Goal: Transaction & Acquisition: Purchase product/service

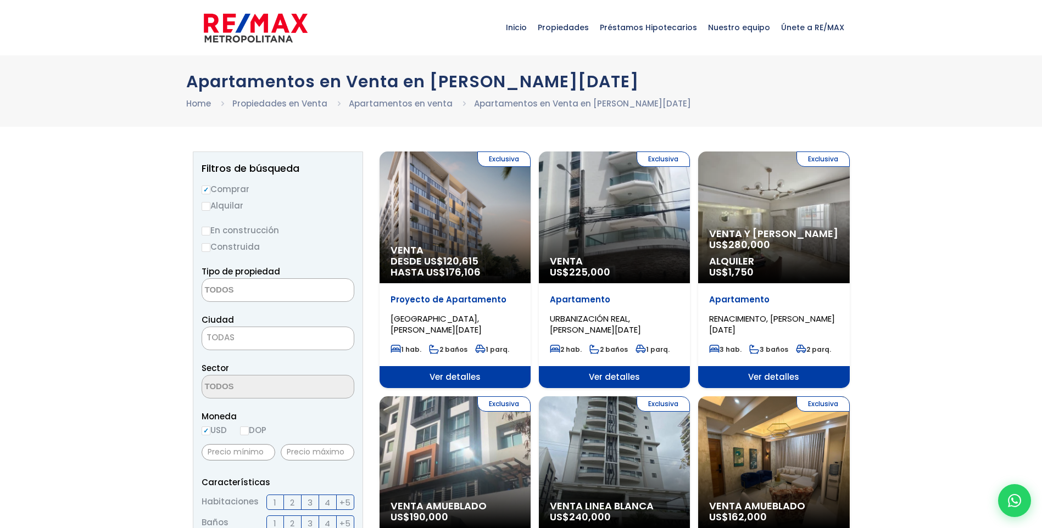
select select
click at [233, 249] on label "Construida" at bounding box center [278, 247] width 153 height 14
click at [0, 0] on input "Construida" at bounding box center [0, 0] width 0 height 0
click at [211, 225] on label "En construcción" at bounding box center [278, 231] width 153 height 14
click at [0, 0] on input "En construcción" at bounding box center [0, 0] width 0 height 0
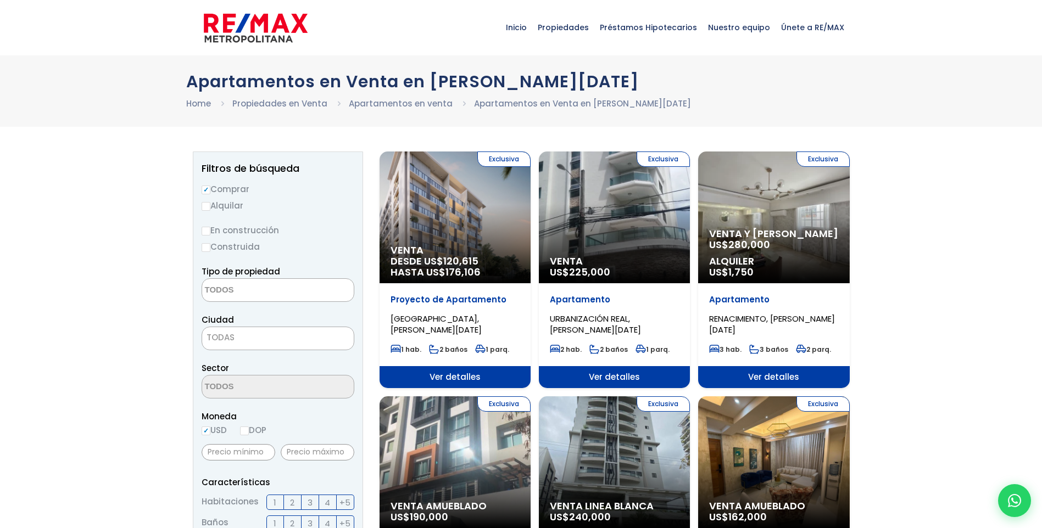
click at [210, 231] on input "En construcción" at bounding box center [206, 231] width 9 height 9
radio input "true"
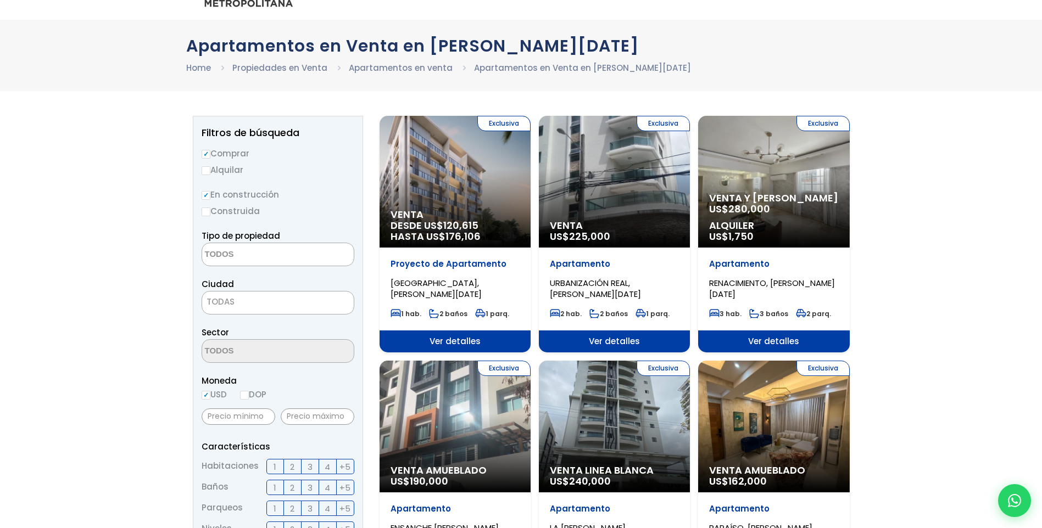
scroll to position [55, 0]
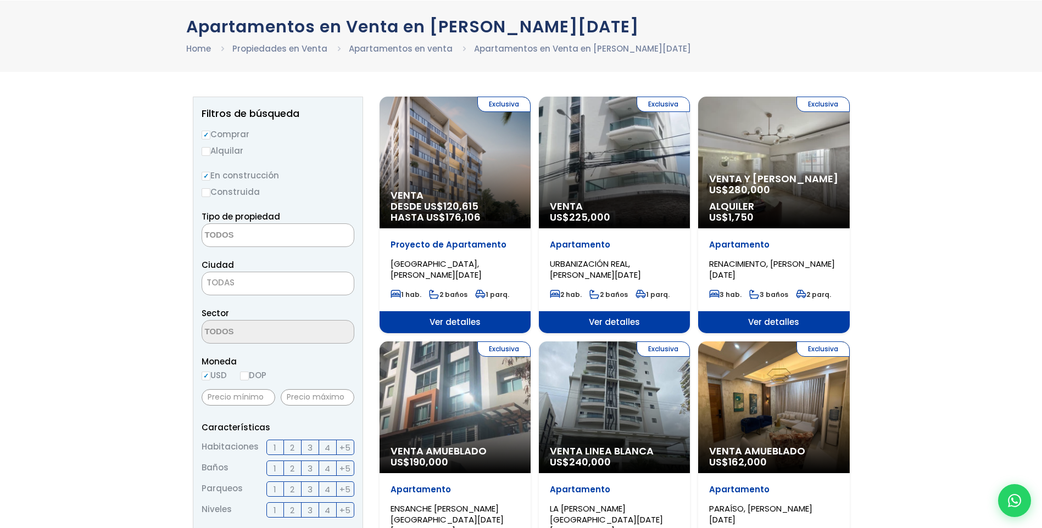
click at [255, 228] on textarea "Search" at bounding box center [255, 236] width 107 height 24
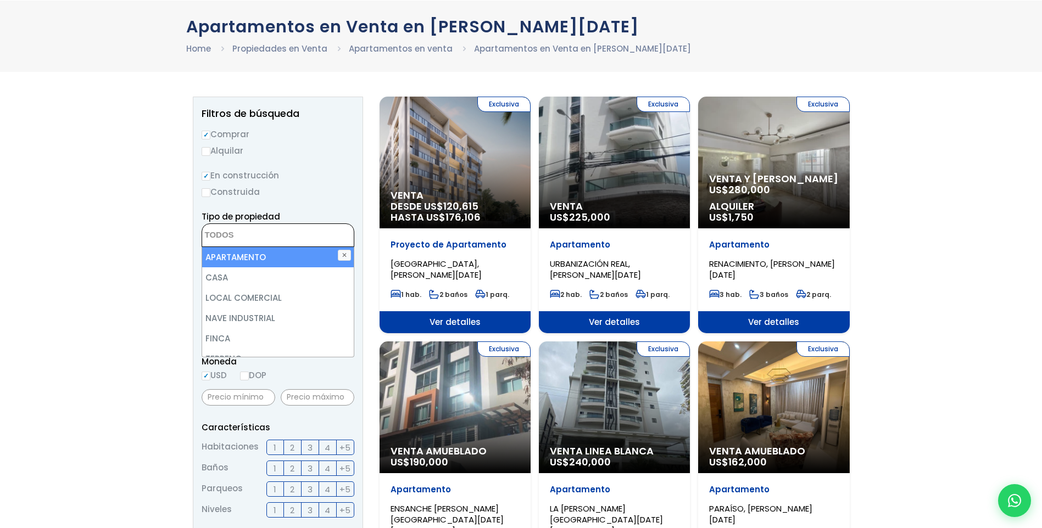
click at [251, 257] on li "APARTAMENTO" at bounding box center [278, 257] width 152 height 20
select select "apartment"
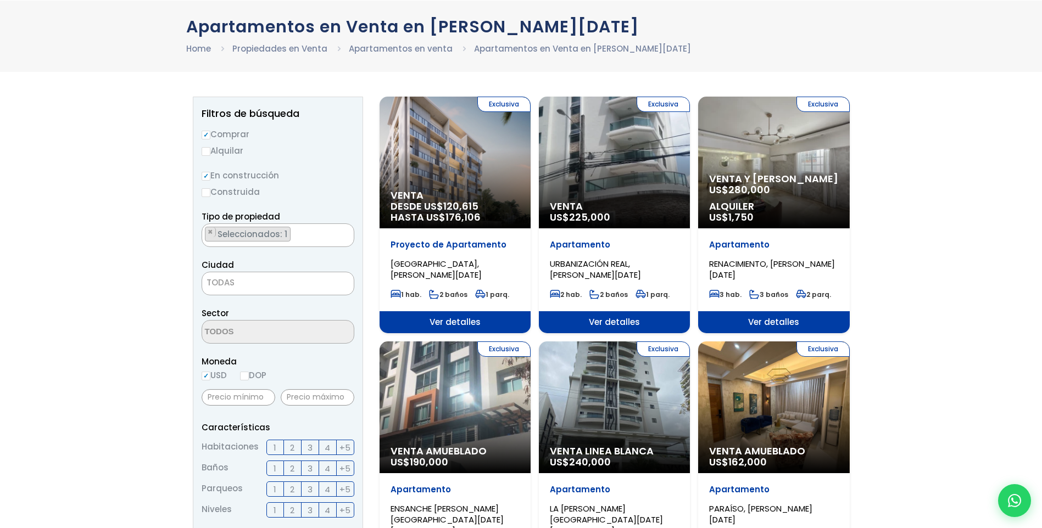
click at [259, 274] on span "TODAS" at bounding box center [278, 284] width 153 height 24
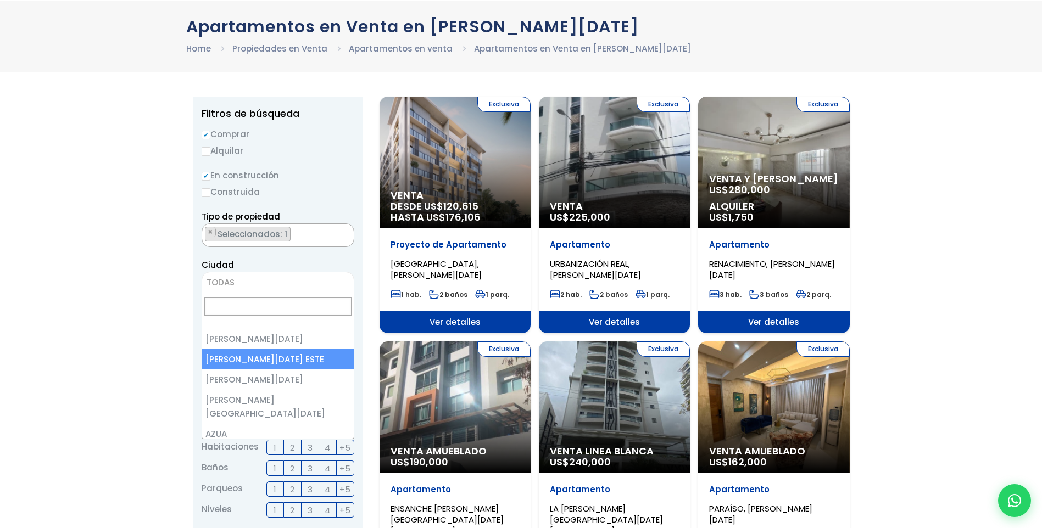
select select "148"
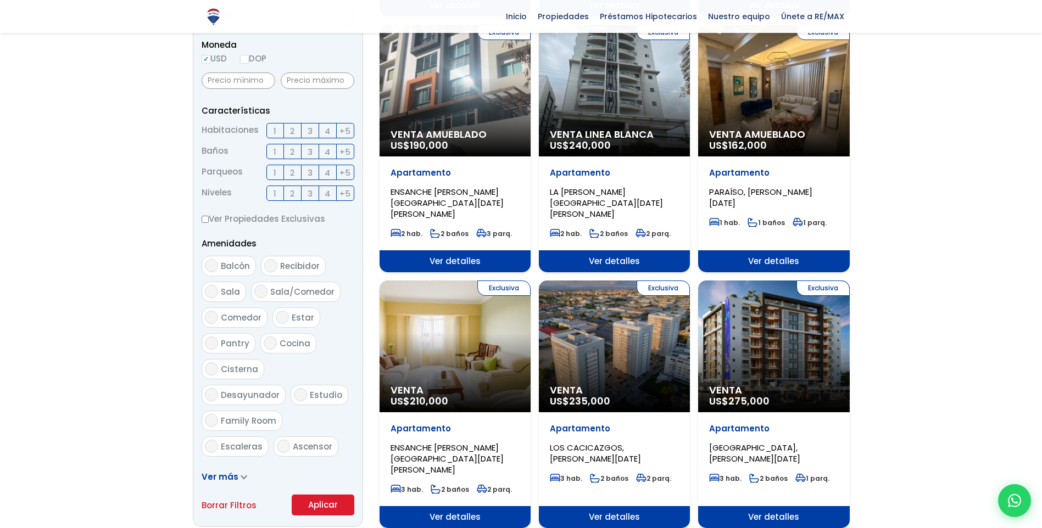
scroll to position [384, 0]
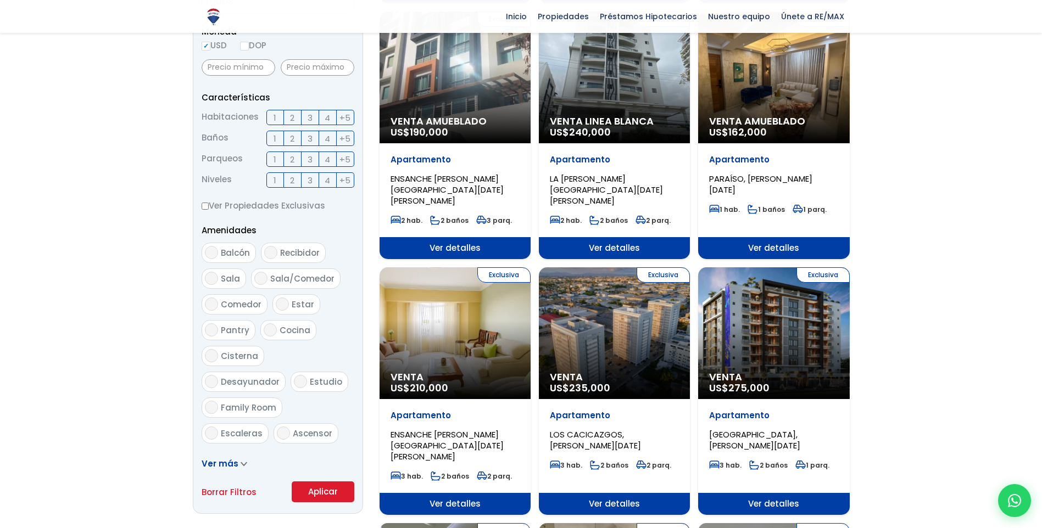
click at [325, 491] on button "Aplicar" at bounding box center [323, 492] width 63 height 21
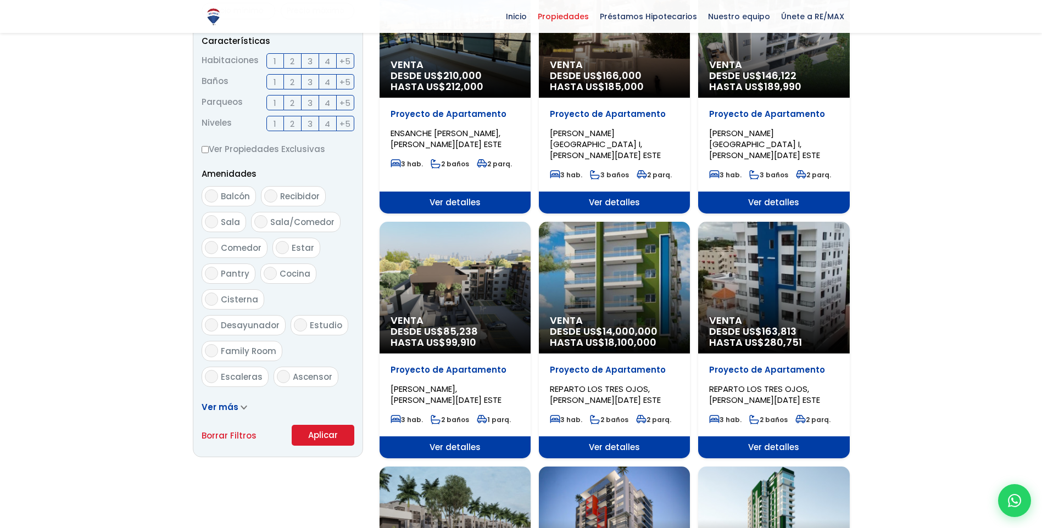
scroll to position [439, 0]
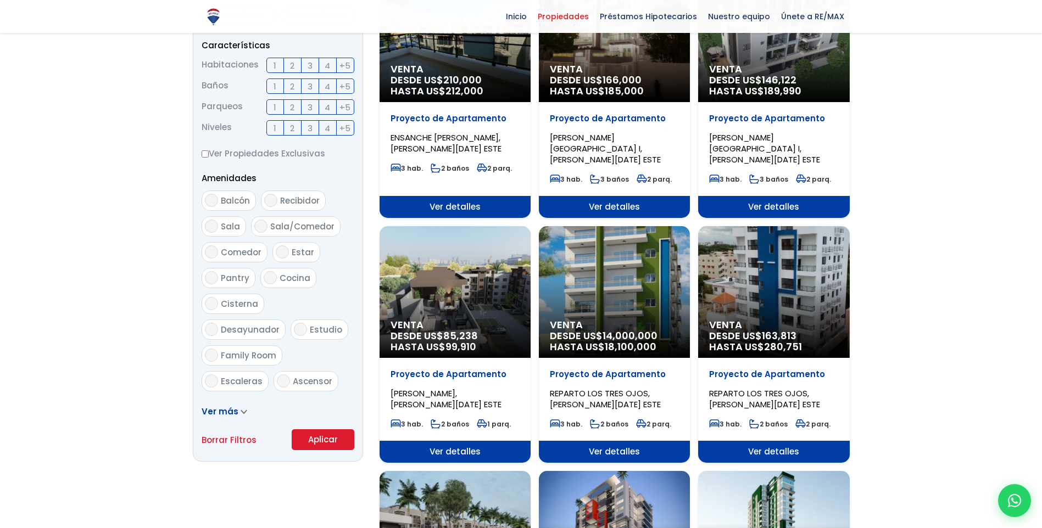
click at [448, 441] on span "Ver detalles" at bounding box center [455, 452] width 151 height 22
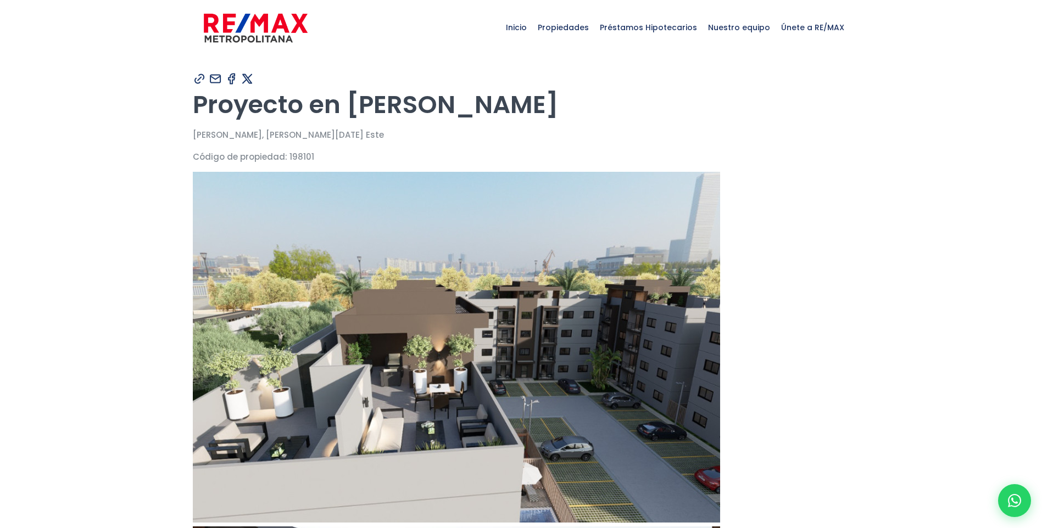
type input "[PERSON_NAME]"
type input "[EMAIL_ADDRESS][DOMAIN_NAME]"
type input "[PHONE_NUMBER]"
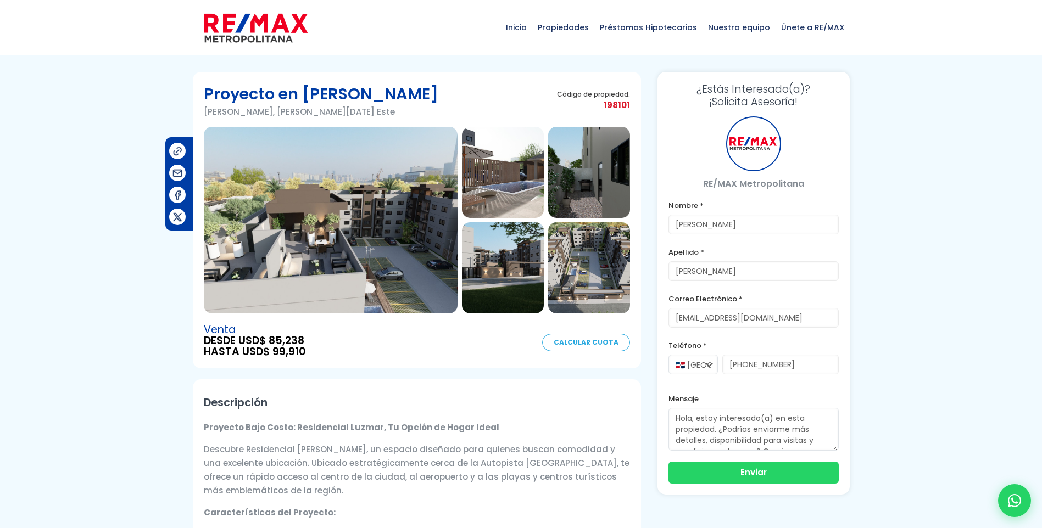
click at [335, 277] on img at bounding box center [331, 220] width 254 height 187
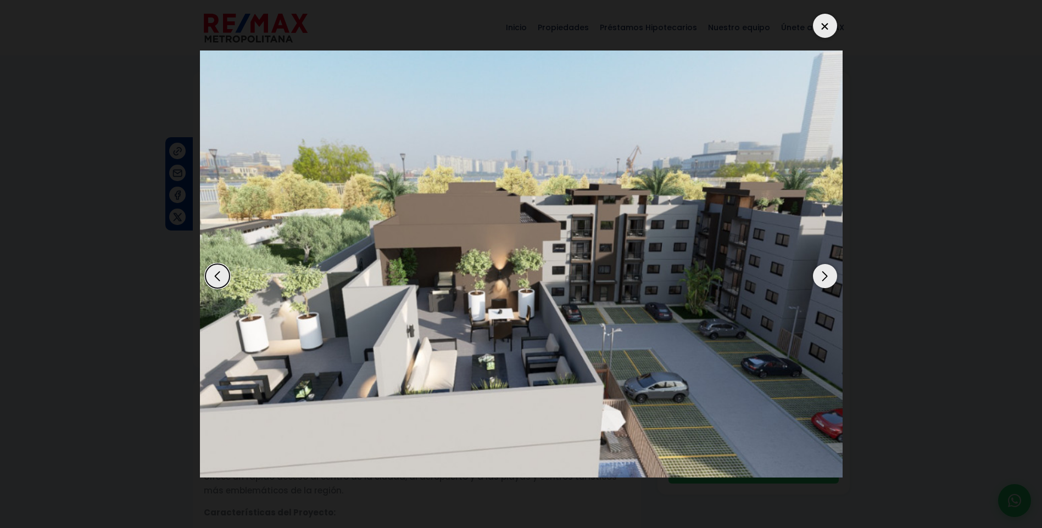
click at [827, 281] on div "Next slide" at bounding box center [825, 276] width 24 height 24
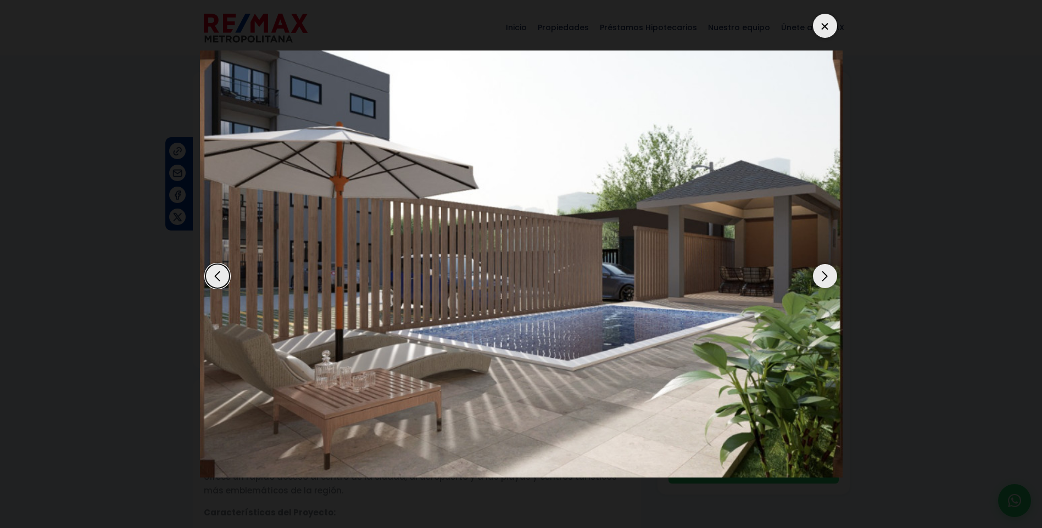
click at [827, 281] on div "Next slide" at bounding box center [825, 276] width 24 height 24
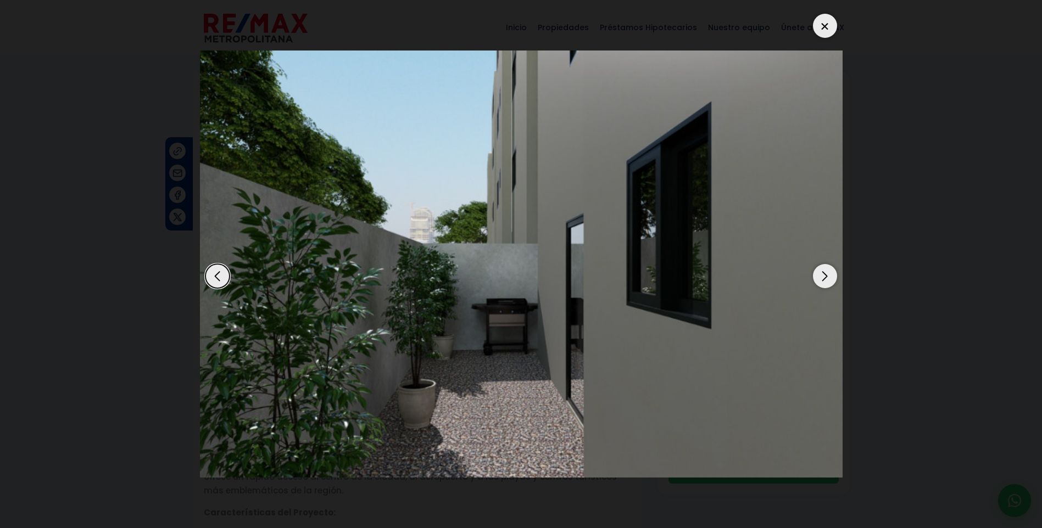
click at [827, 281] on div "Next slide" at bounding box center [825, 276] width 24 height 24
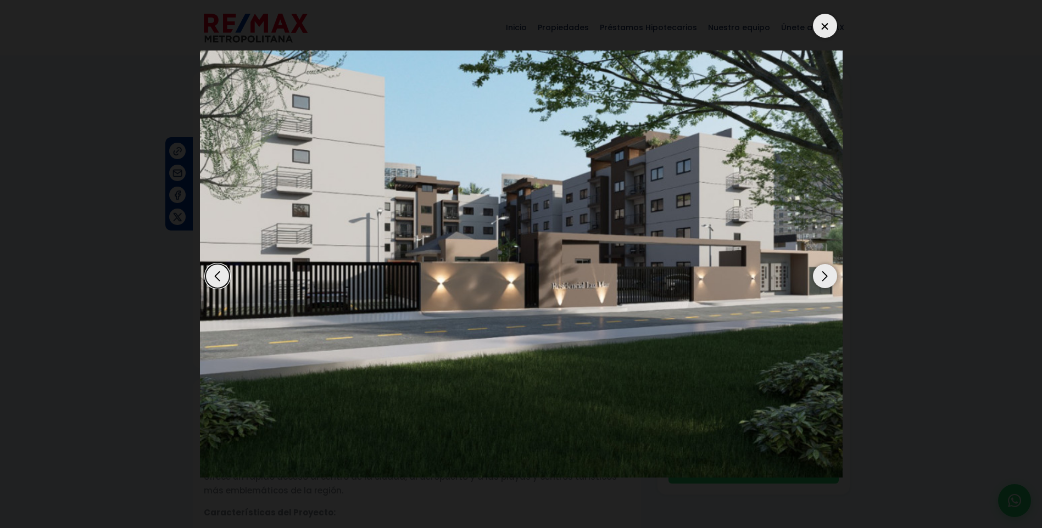
click at [827, 29] on div at bounding box center [825, 26] width 24 height 24
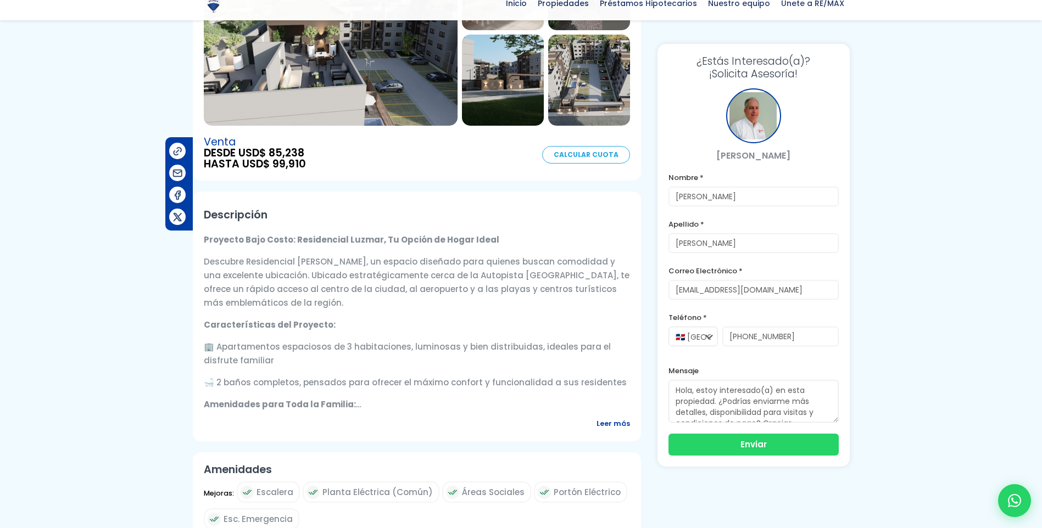
scroll to position [220, 0]
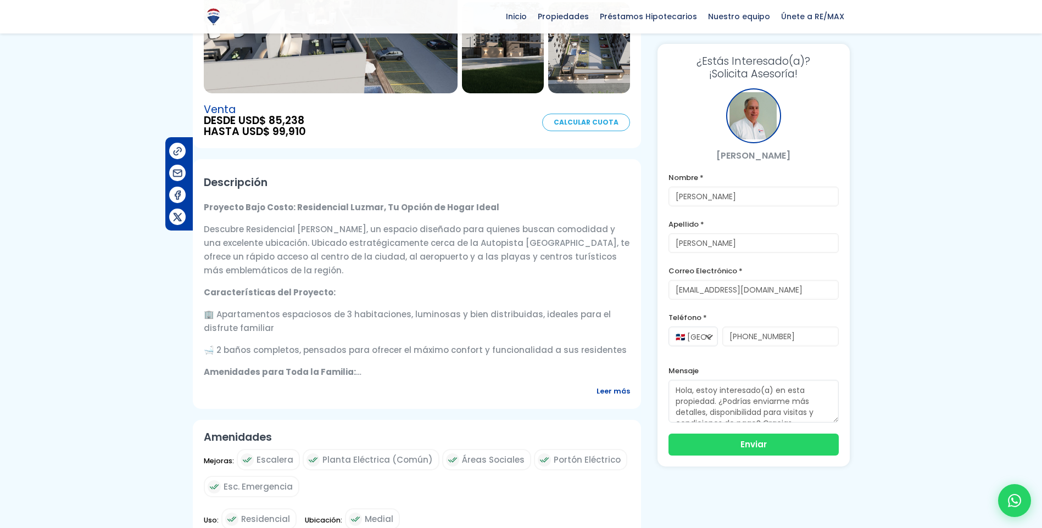
click at [620, 389] on span "Leer más" at bounding box center [614, 391] width 34 height 14
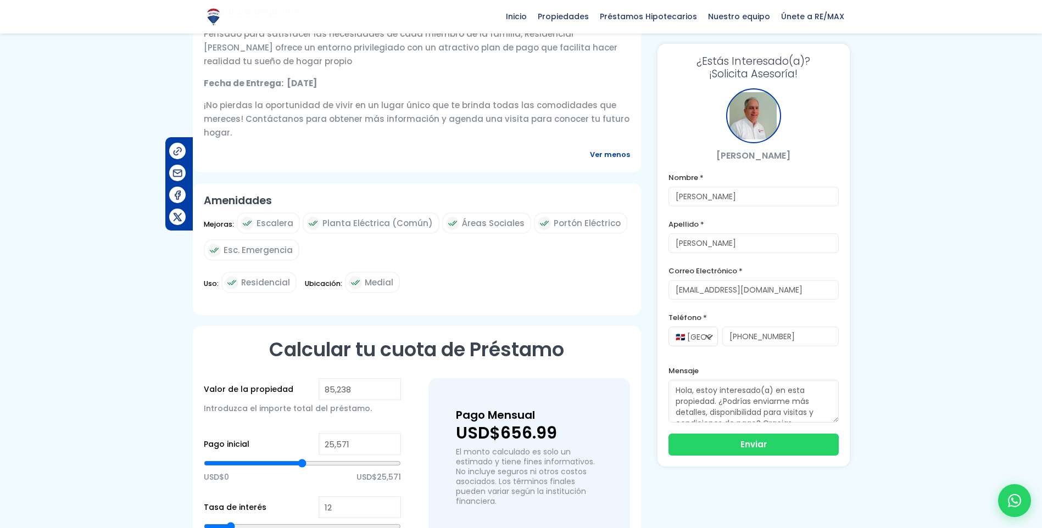
scroll to position [824, 0]
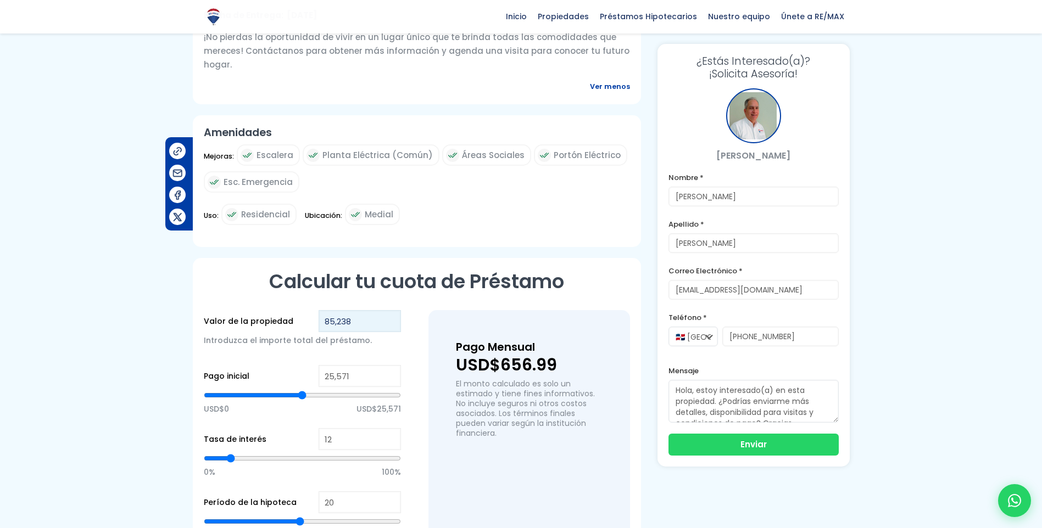
click at [366, 323] on input "85,238" at bounding box center [360, 321] width 82 height 22
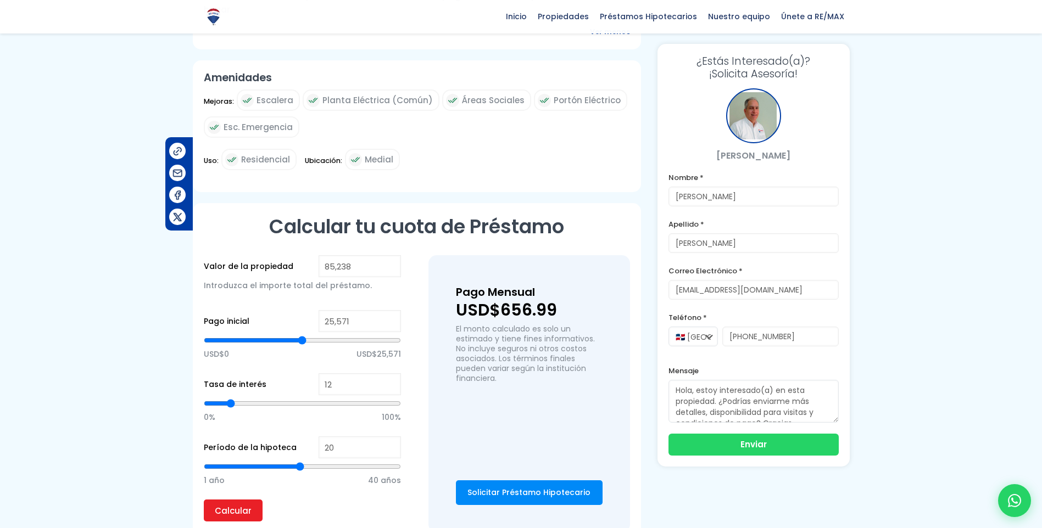
type input "42,334"
type input "42334"
type input "42,582"
type input "42582"
type input "42,830"
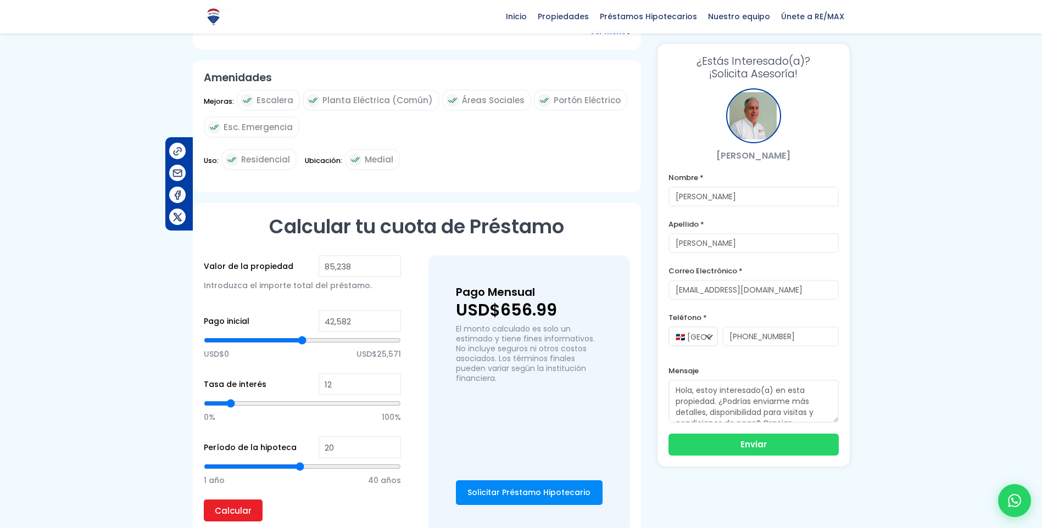
type input "42830"
type input "43,079"
type input "43079"
type input "43,327"
type input "43327"
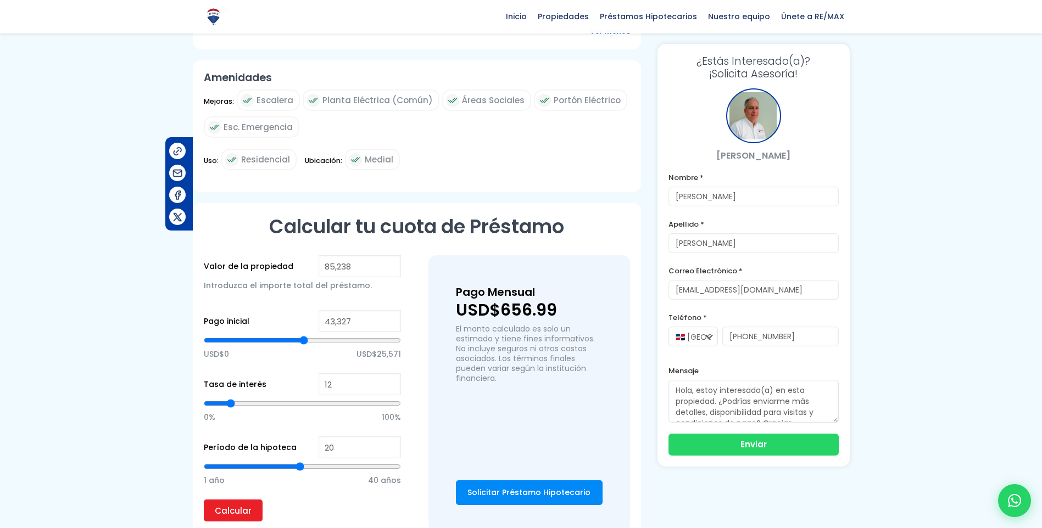
type input "43,575"
type input "43575"
type input "44,072"
type input "44072"
type input "44,320"
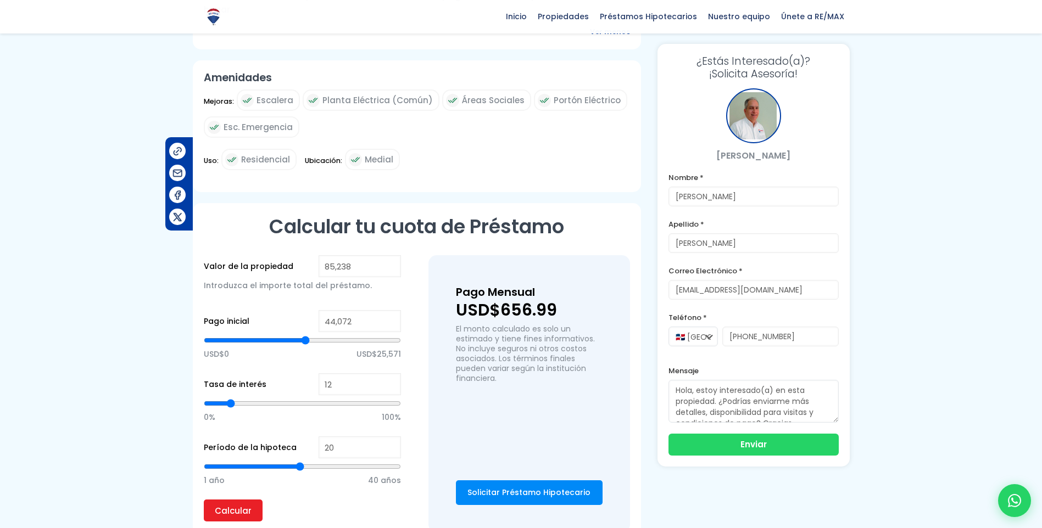
type input "44320"
type input "44,568"
type input "44568"
type input "45,065"
type input "45065"
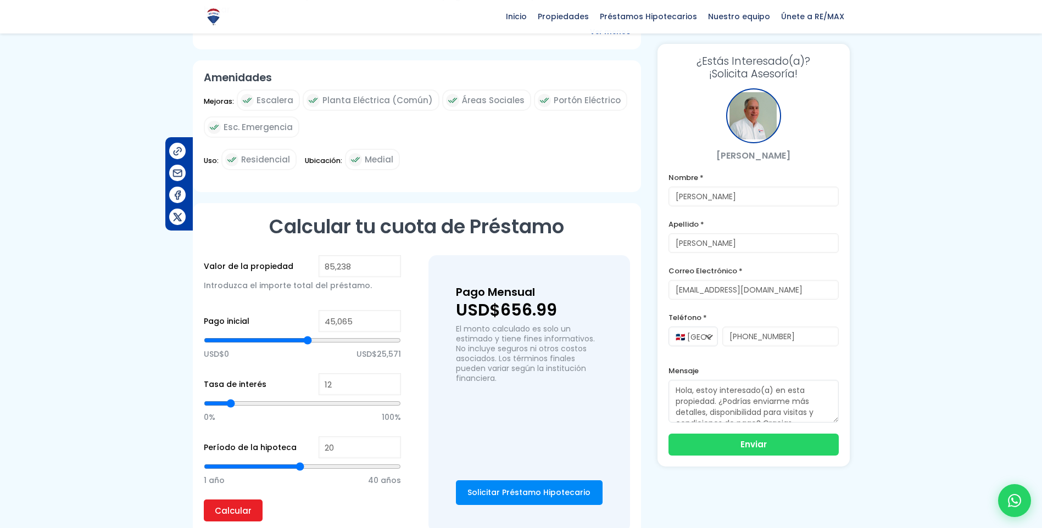
type input "45,313"
type input "45313"
type input "45,562"
type input "45562"
type input "45,810"
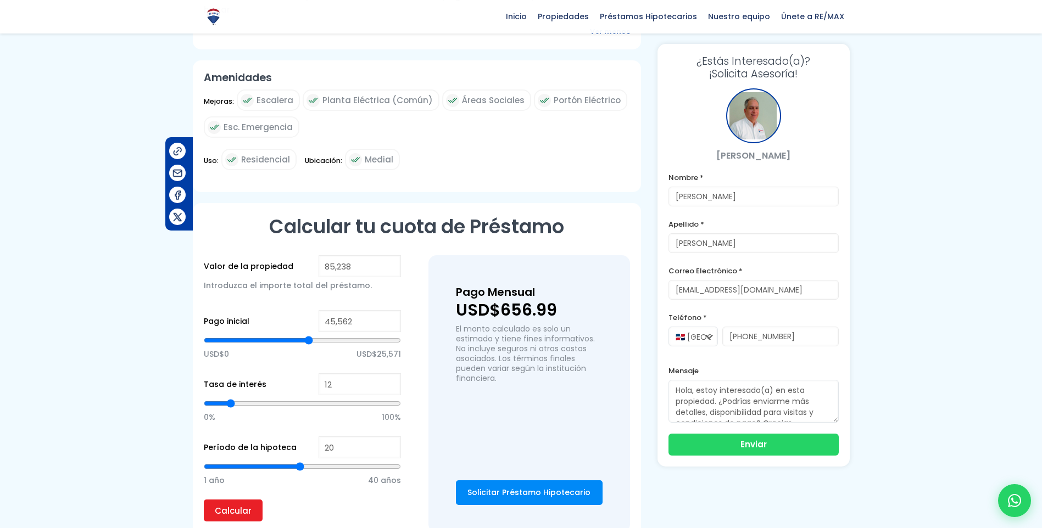
type input "45810"
type input "46,058"
type input "46058"
type input "46,307"
type input "46307"
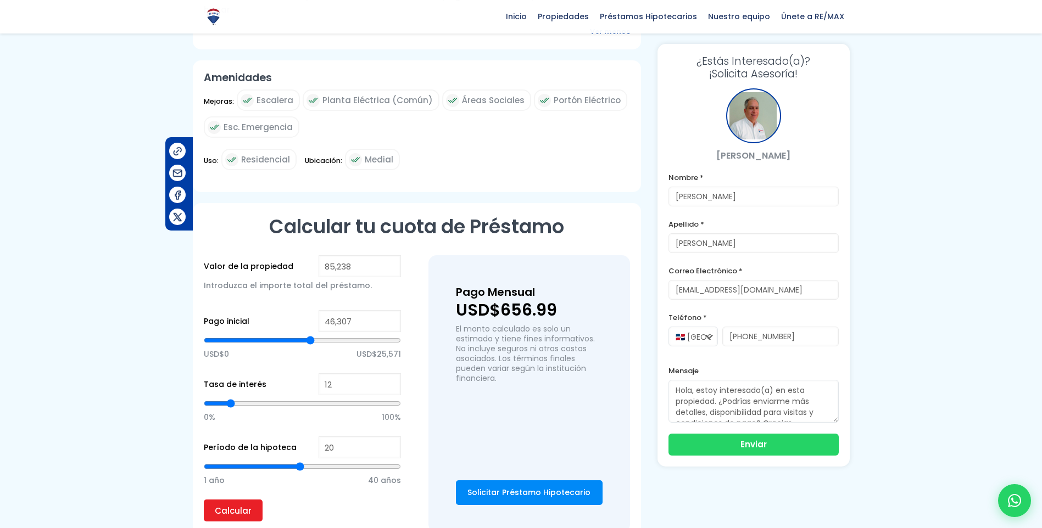
type input "46,555"
type input "46555"
type input "46,803"
type input "46803"
type input "47,051"
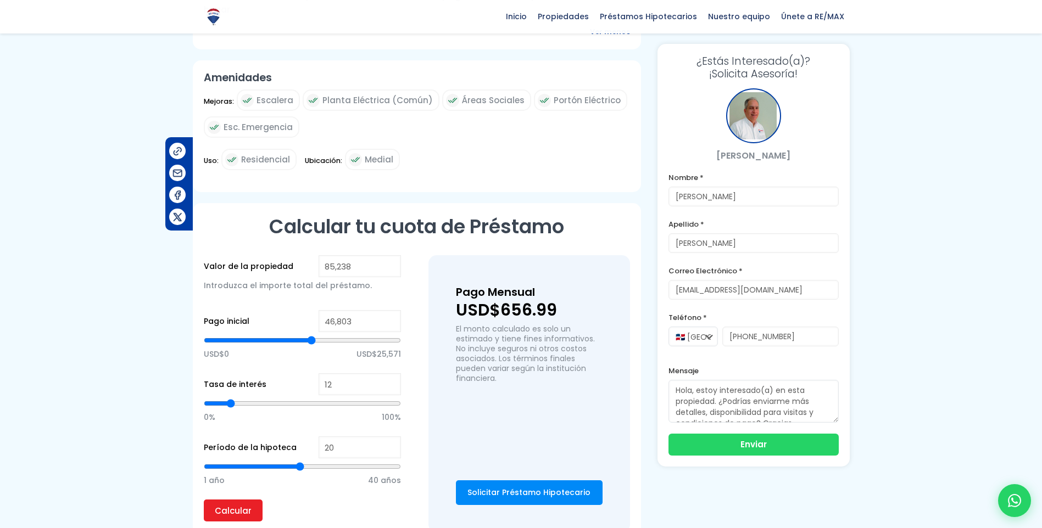
type input "47051"
type input "47,300"
drag, startPoint x: 302, startPoint y: 341, endPoint x: 313, endPoint y: 341, distance: 11.0
type input "47300"
click at [313, 341] on input "range" at bounding box center [302, 340] width 197 height 11
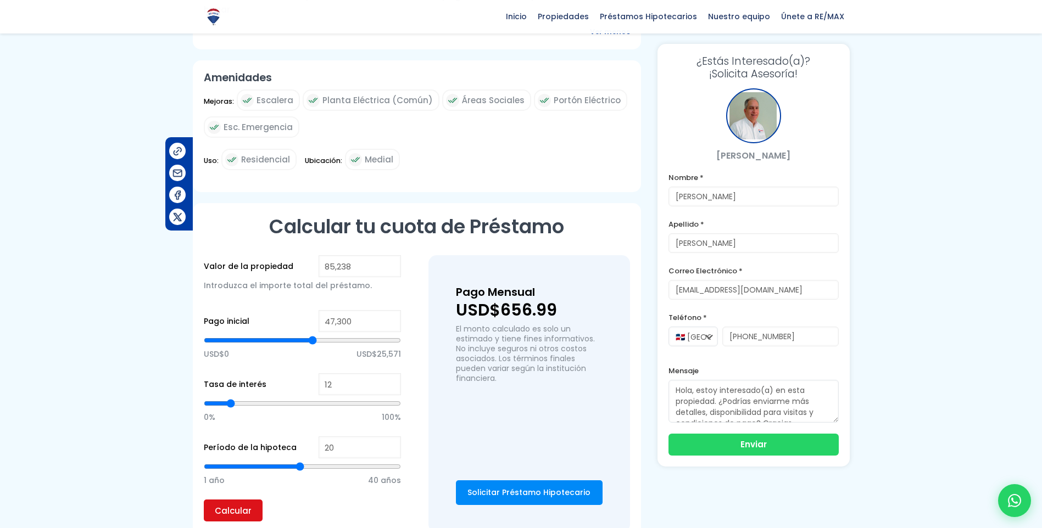
click at [249, 513] on input "Calcular" at bounding box center [233, 511] width 59 height 22
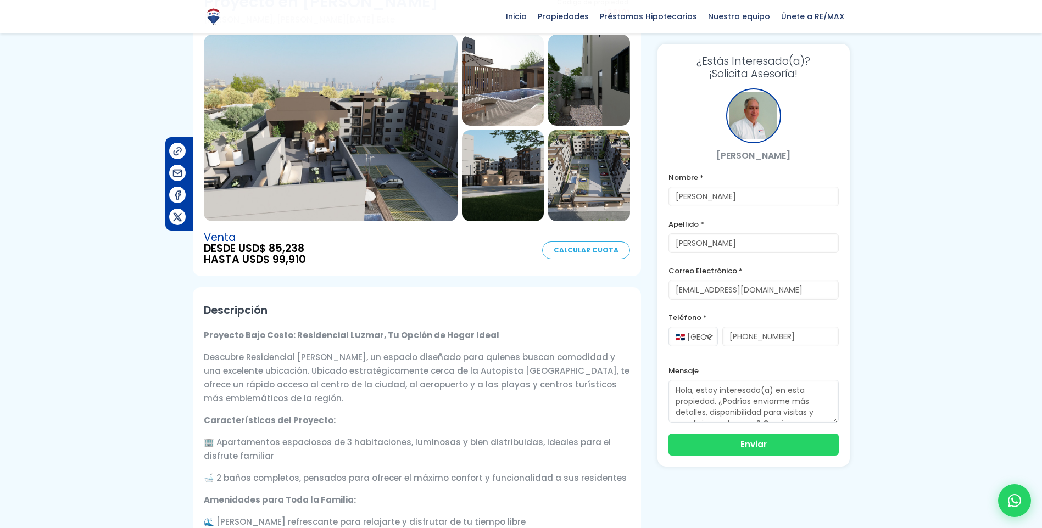
scroll to position [73, 0]
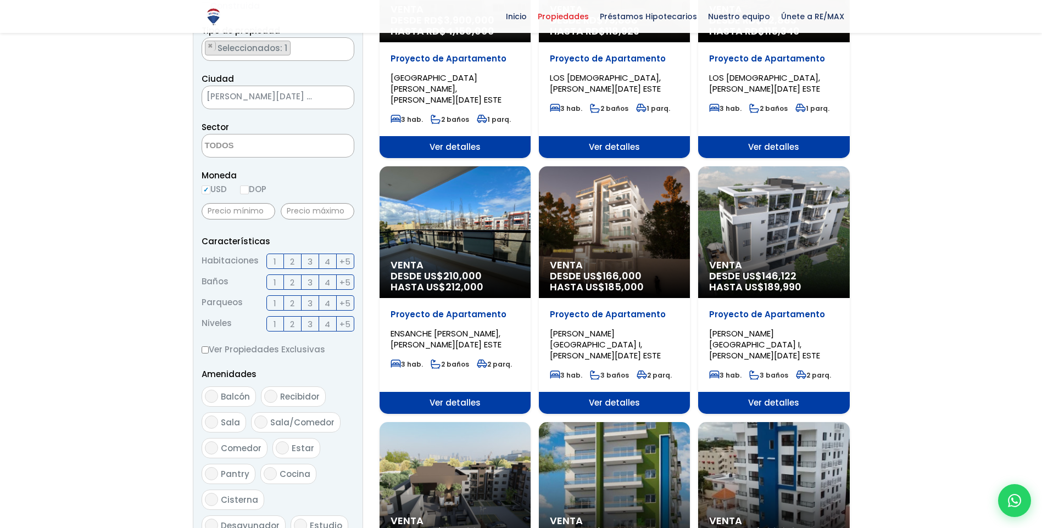
scroll to position [220, 0]
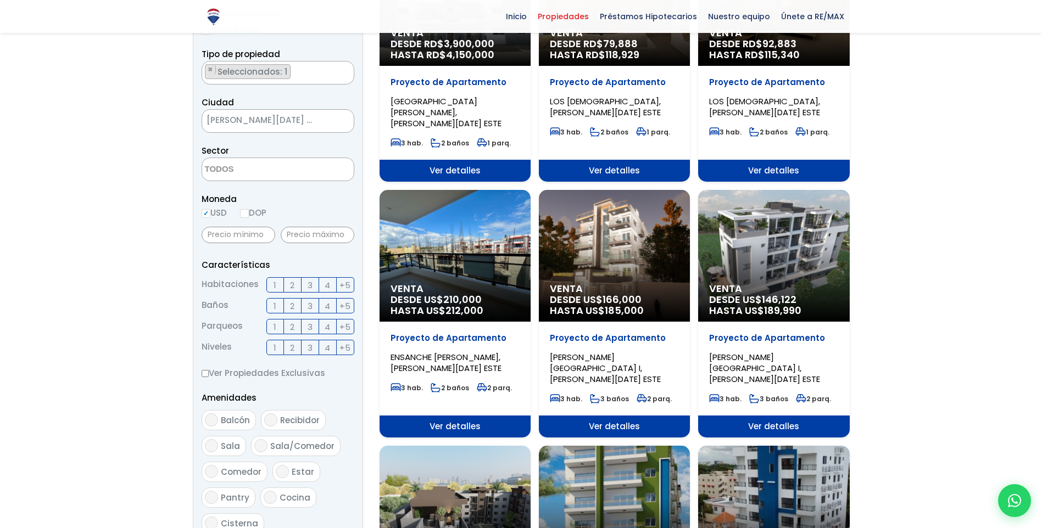
click at [312, 284] on span "3" at bounding box center [310, 285] width 5 height 14
click at [0, 0] on input "3" at bounding box center [0, 0] width 0 height 0
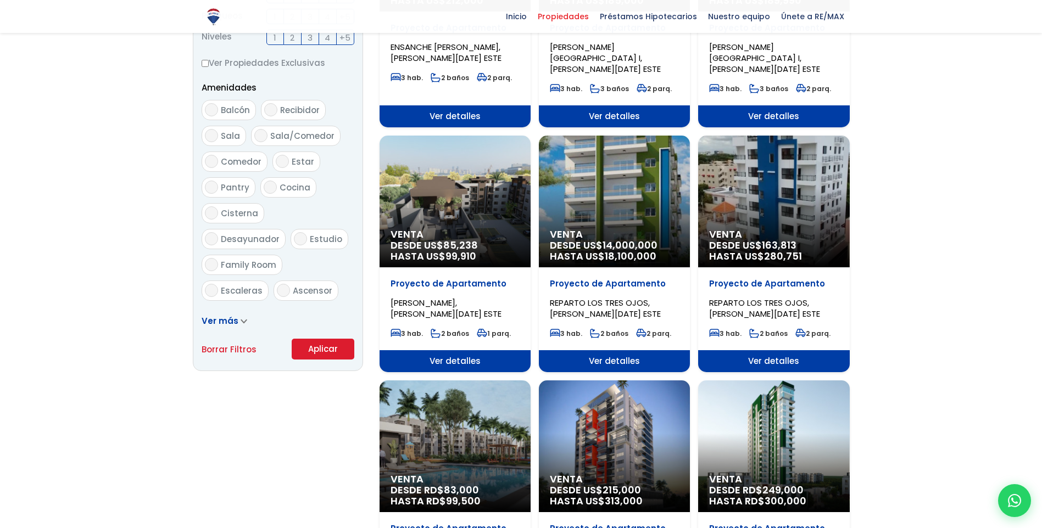
scroll to position [549, 0]
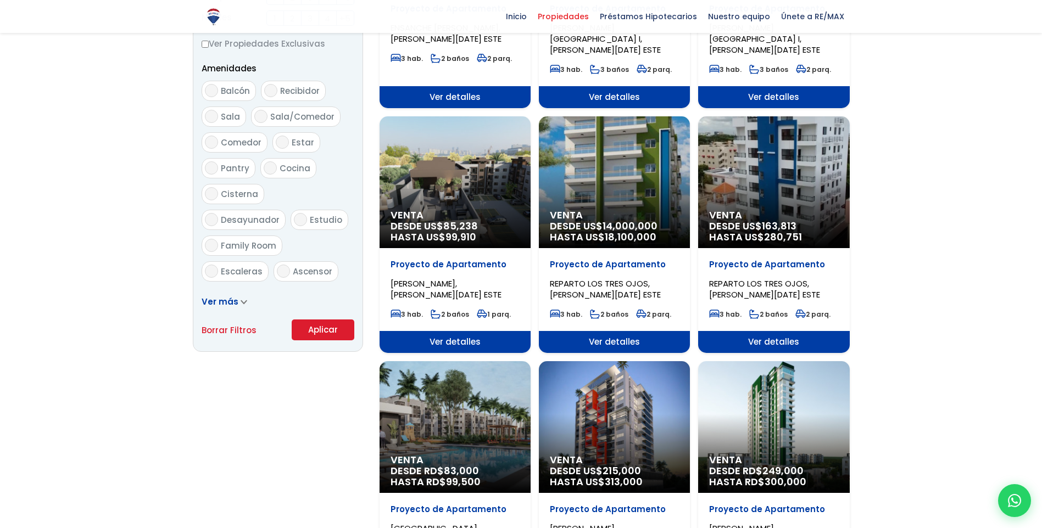
click at [337, 321] on button "Aplicar" at bounding box center [323, 330] width 63 height 21
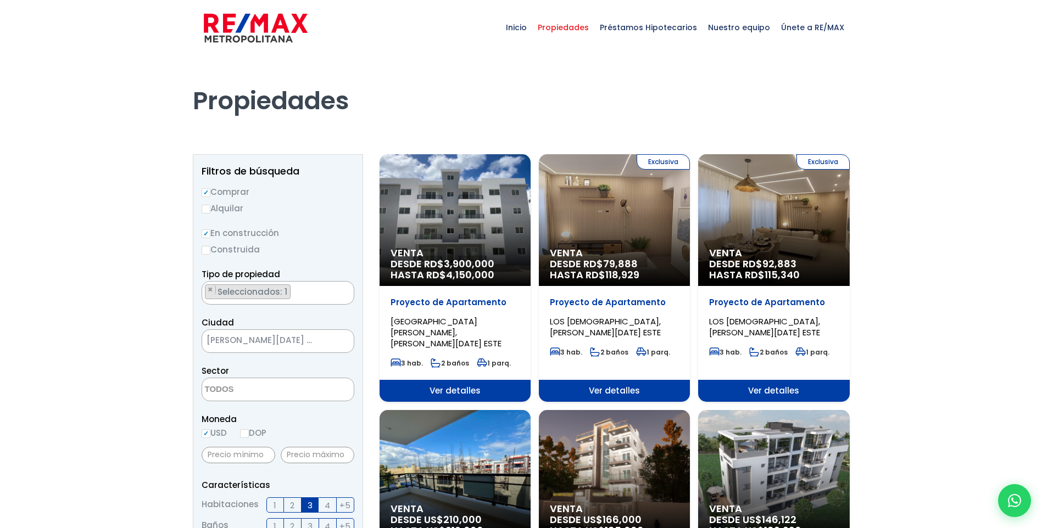
click at [209, 190] on input "Comprar" at bounding box center [206, 192] width 9 height 9
click at [208, 192] on input "Comprar" at bounding box center [206, 192] width 9 height 9
click at [204, 193] on input "Comprar" at bounding box center [206, 192] width 9 height 9
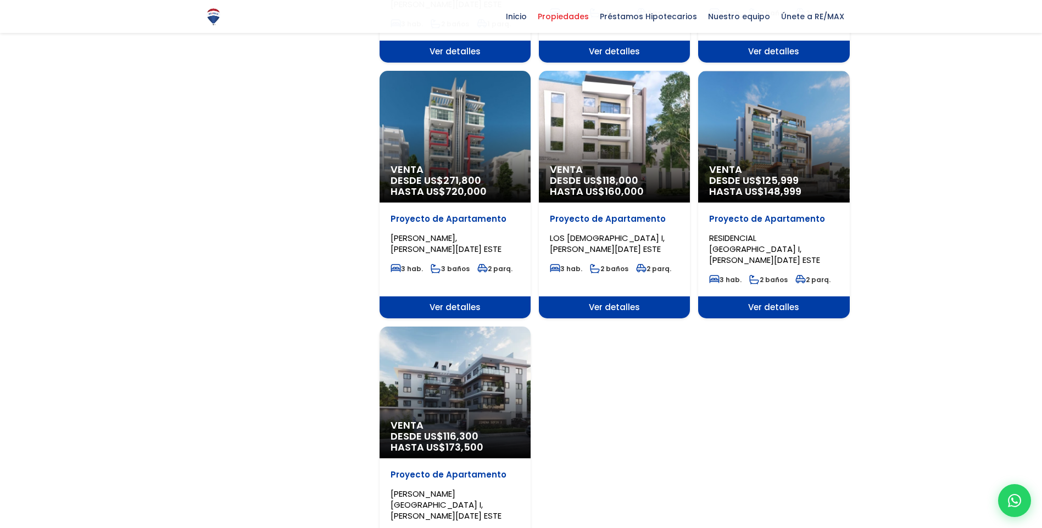
scroll to position [1208, 0]
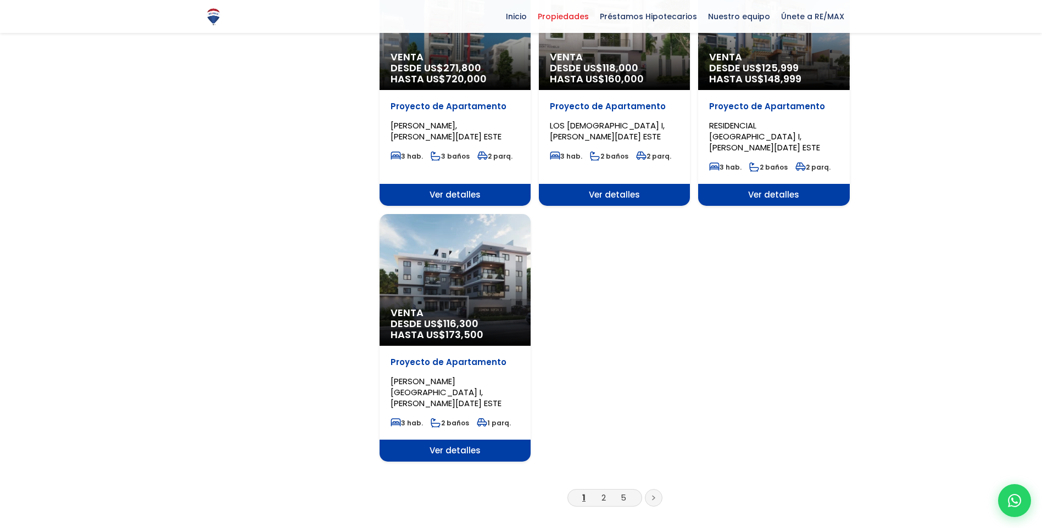
click at [425, 440] on span "Ver detalles" at bounding box center [455, 451] width 151 height 22
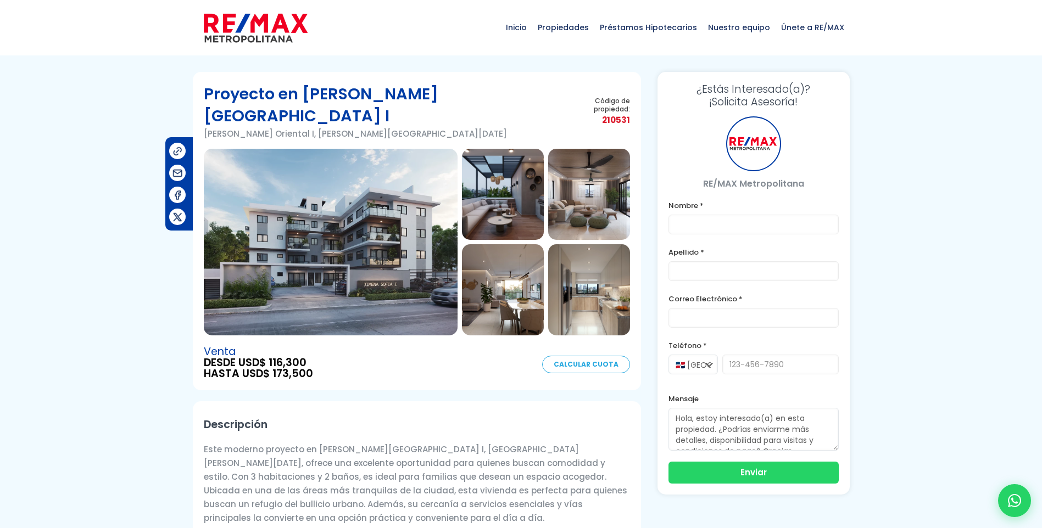
type input "[PERSON_NAME]"
type input "[EMAIL_ADDRESS][DOMAIN_NAME]"
type input "[PHONE_NUMBER]"
click at [372, 282] on img at bounding box center [331, 242] width 254 height 187
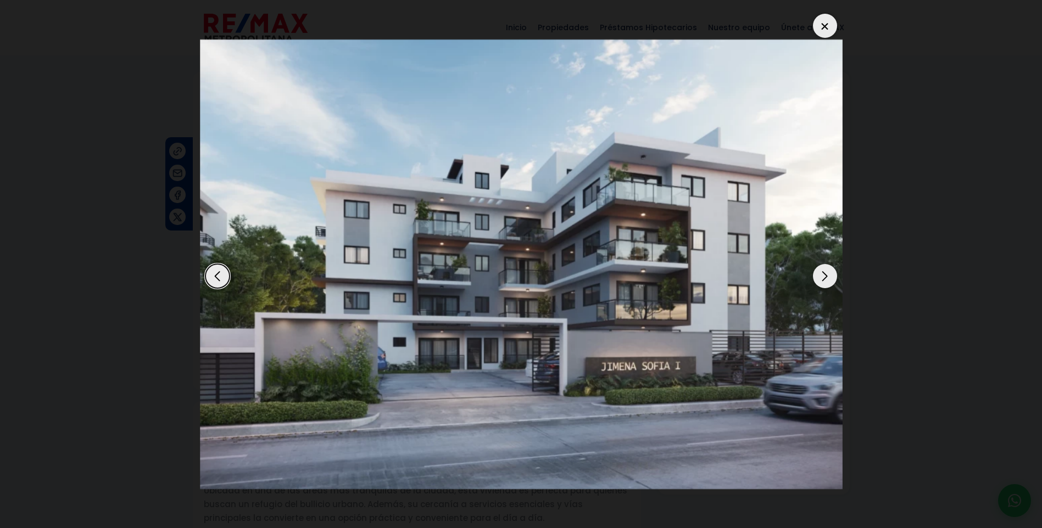
click at [821, 268] on div "Next slide" at bounding box center [825, 276] width 24 height 24
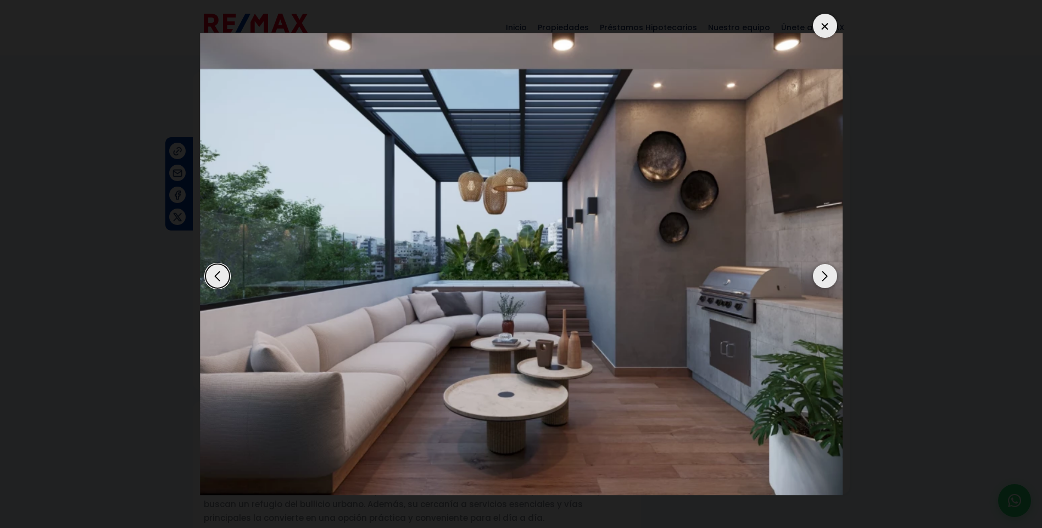
click at [821, 268] on div "Next slide" at bounding box center [825, 276] width 24 height 24
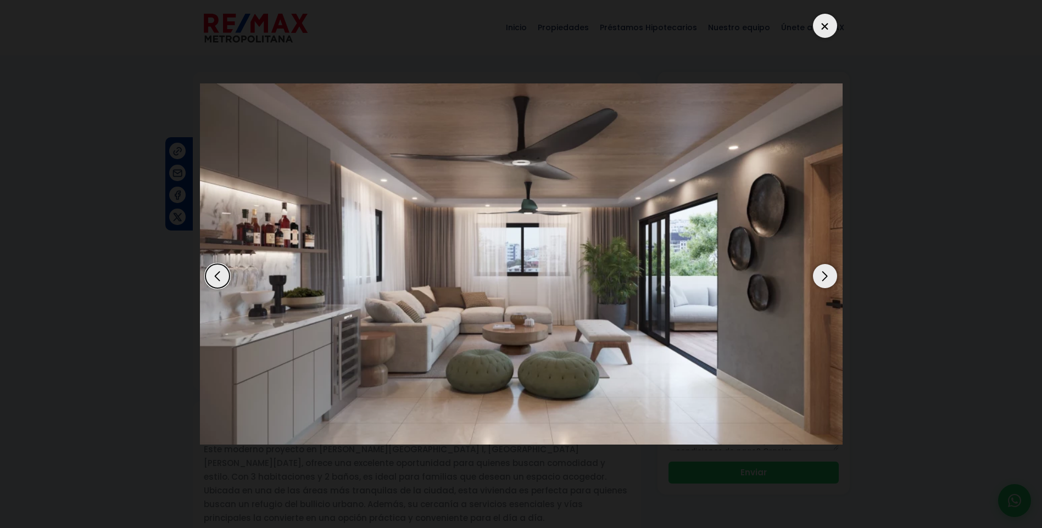
click at [821, 268] on div "Next slide" at bounding box center [825, 276] width 24 height 24
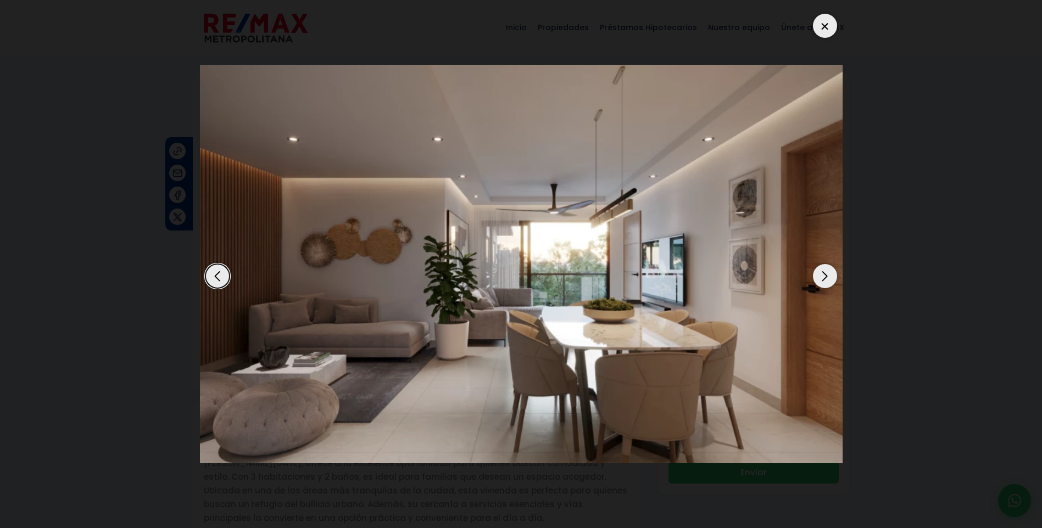
click at [821, 268] on div "Next slide" at bounding box center [825, 276] width 24 height 24
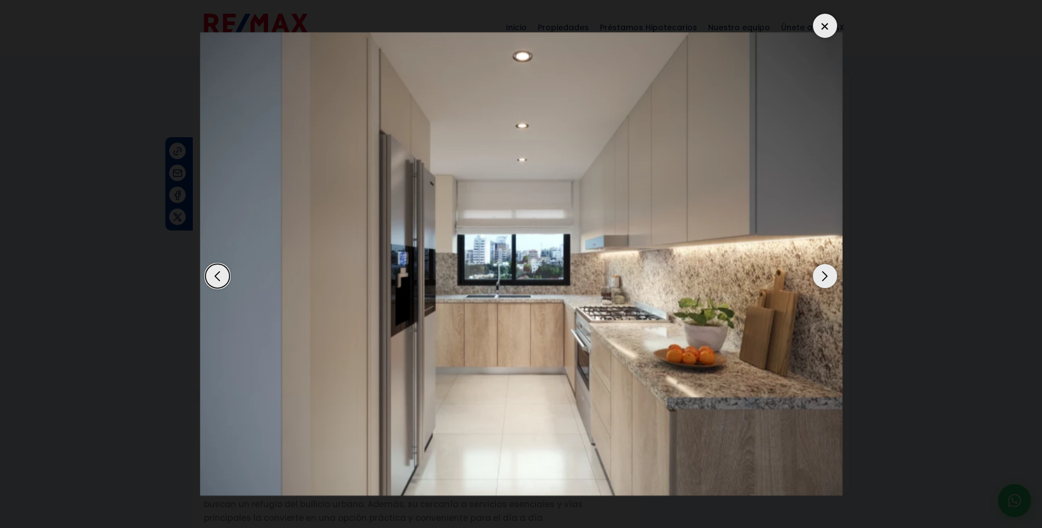
click at [821, 268] on div "Next slide" at bounding box center [825, 276] width 24 height 24
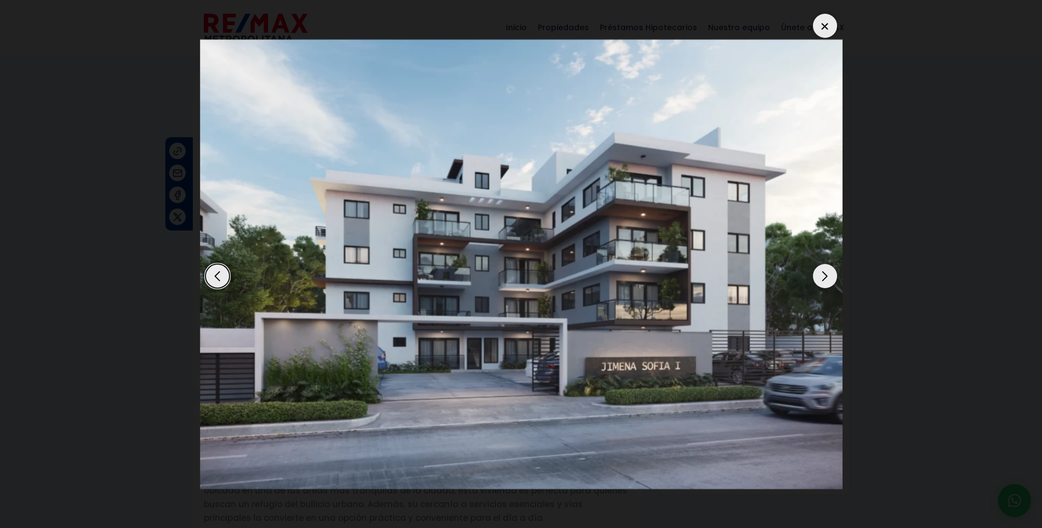
click at [818, 30] on div at bounding box center [825, 26] width 24 height 24
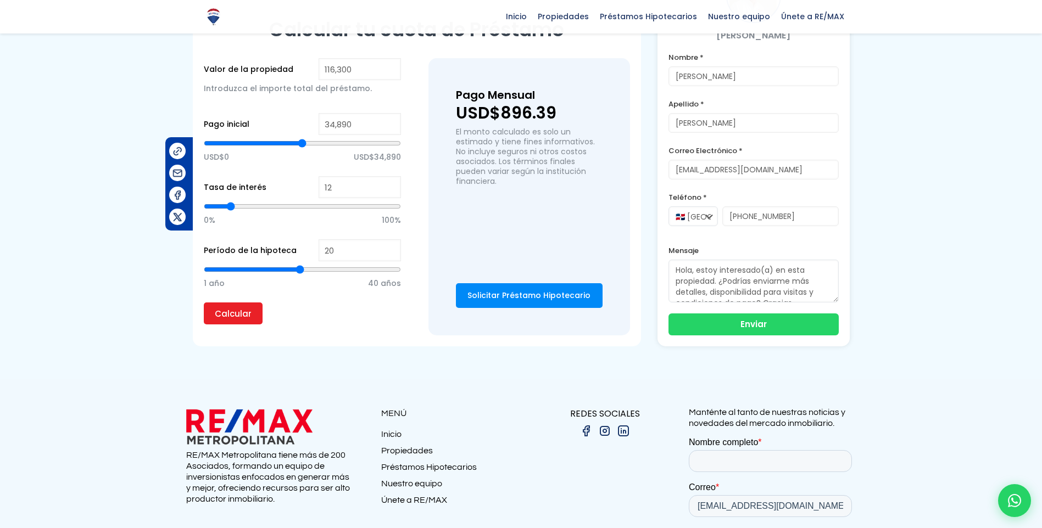
scroll to position [604, 0]
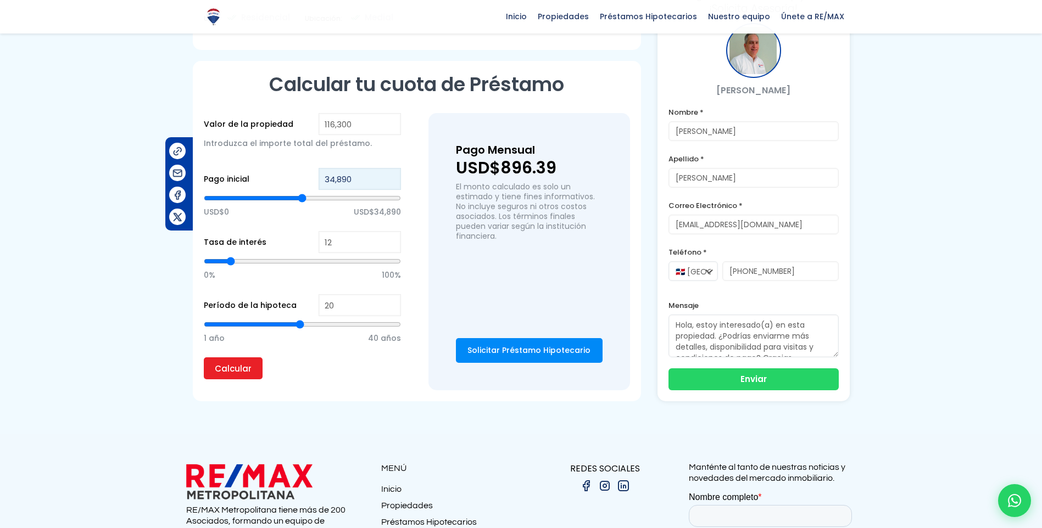
click at [353, 168] on input "34,890" at bounding box center [360, 179] width 82 height 22
type input "3,489"
type input "3489"
type input "348"
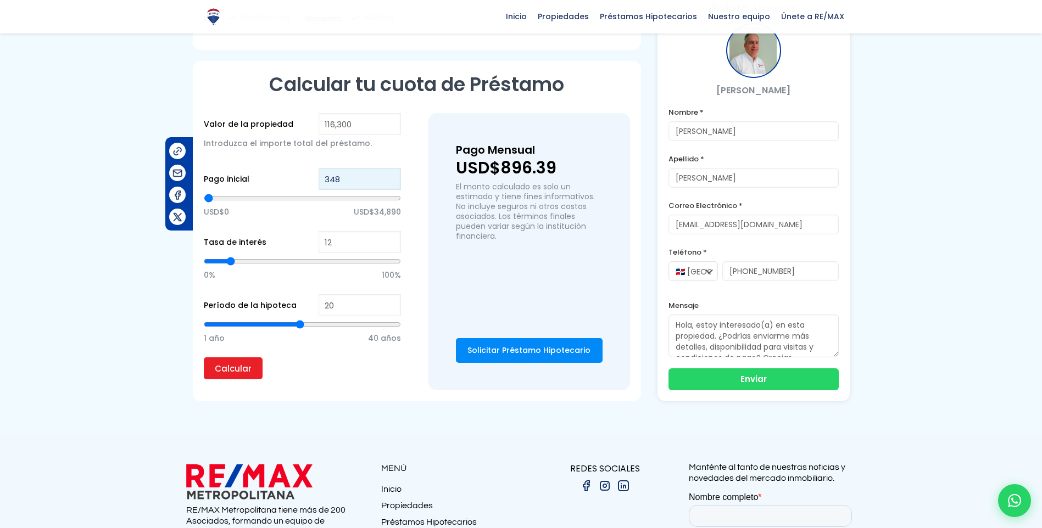
type input "34"
type input "3"
type input "0"
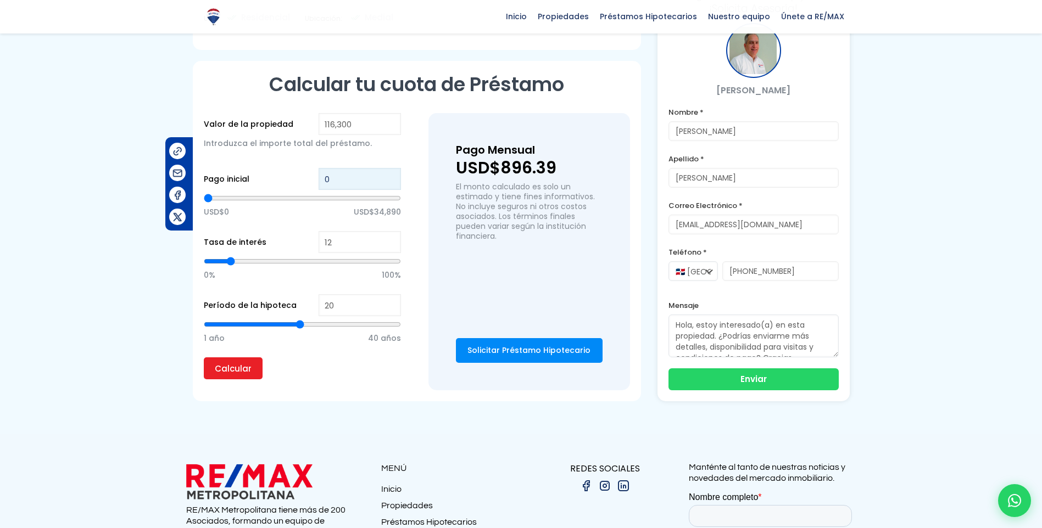
type input "0"
type input "5"
type input "50"
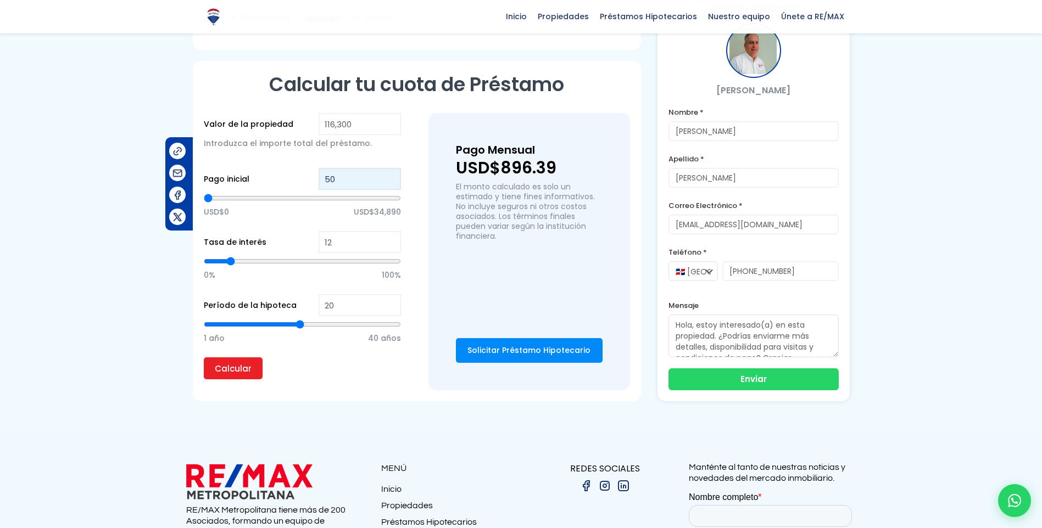
type input "500"
type input "5,000"
type input "5000"
type input "50,000"
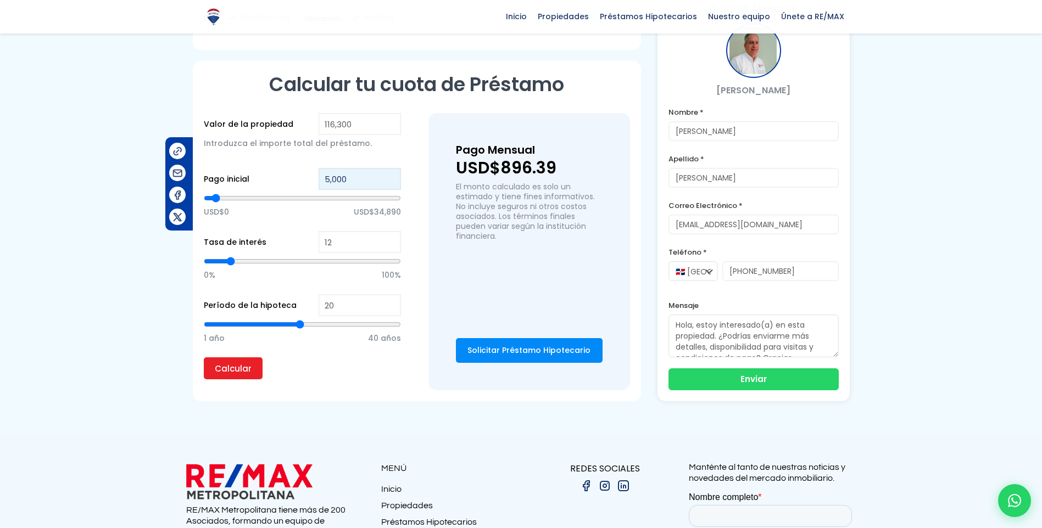
type input "50000"
type input "50,000"
click at [247, 358] on input "Calcular" at bounding box center [233, 369] width 59 height 22
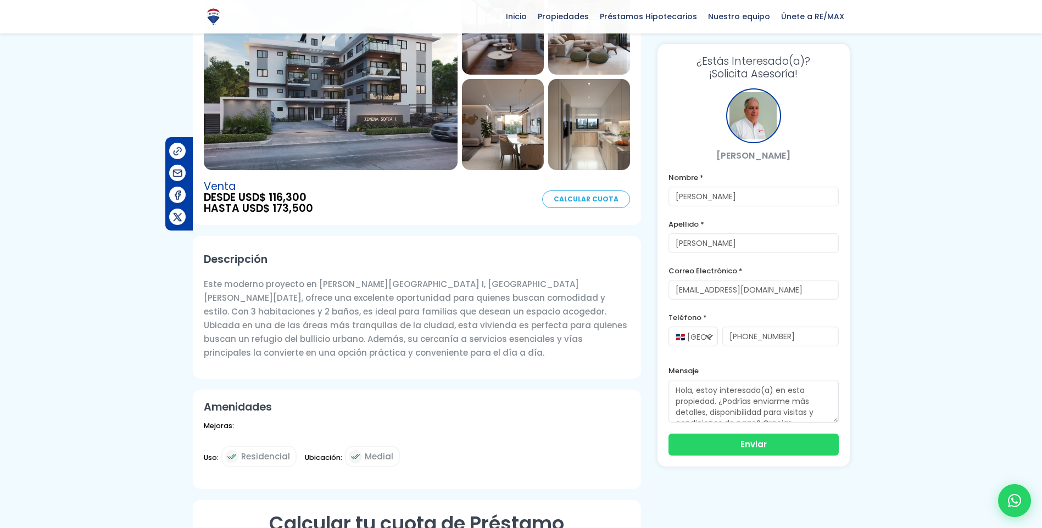
scroll to position [0, 0]
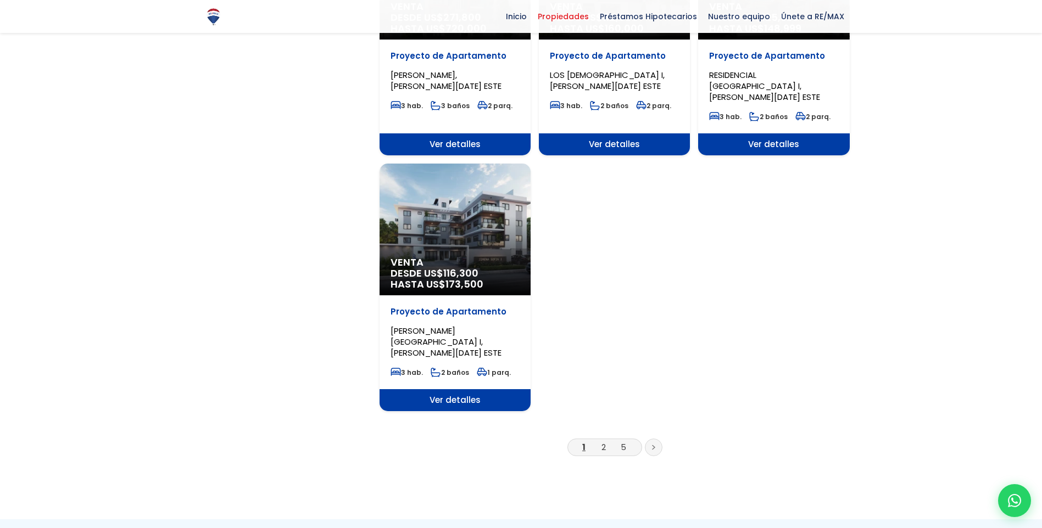
scroll to position [1263, 0]
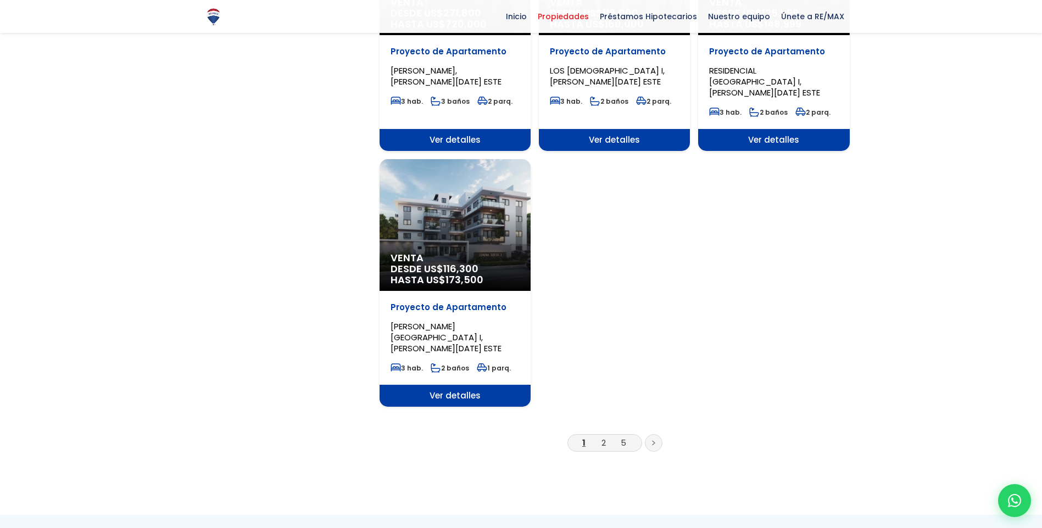
click at [607, 436] on li "2" at bounding box center [604, 443] width 18 height 14
click at [604, 437] on link "2" at bounding box center [603, 443] width 4 height 12
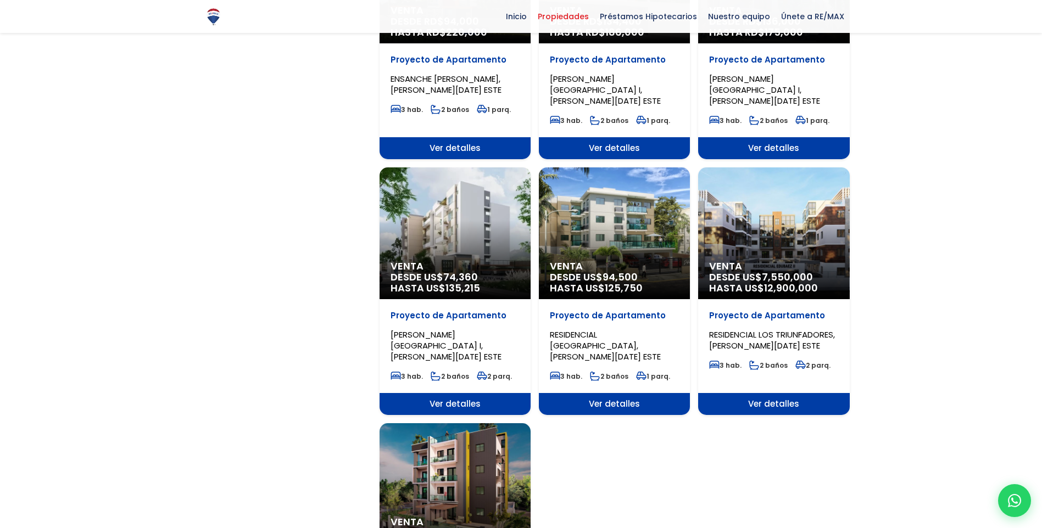
scroll to position [989, 0]
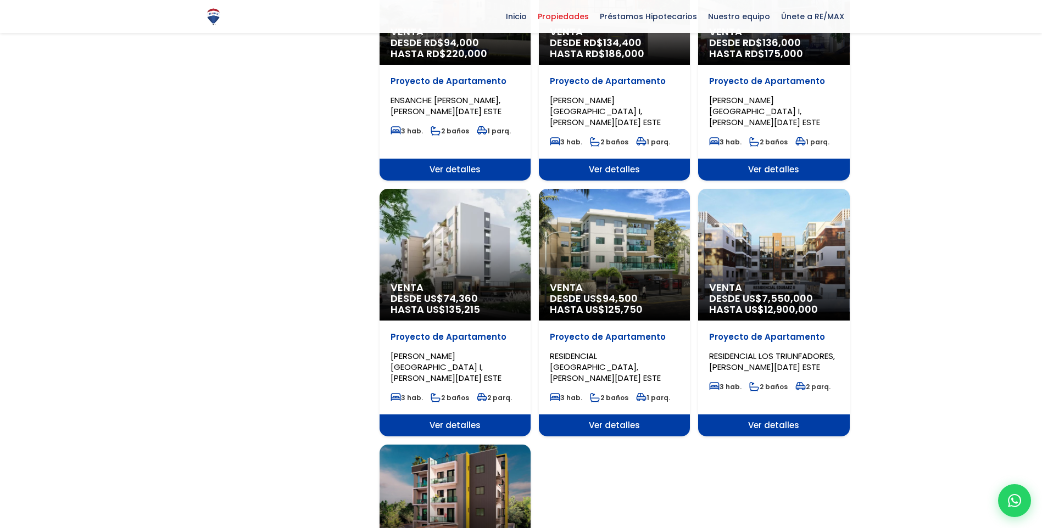
click at [466, 415] on span "Ver detalles" at bounding box center [455, 426] width 151 height 22
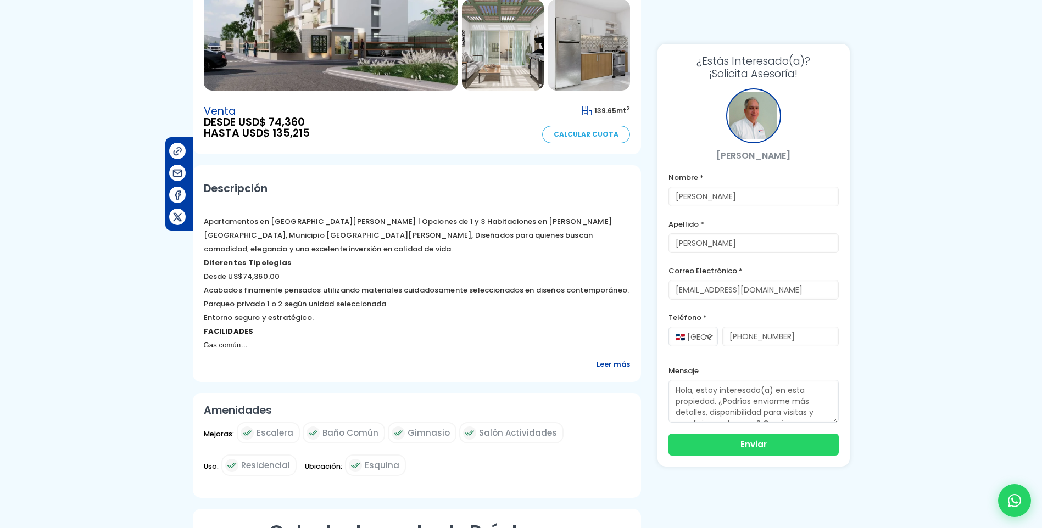
scroll to position [275, 0]
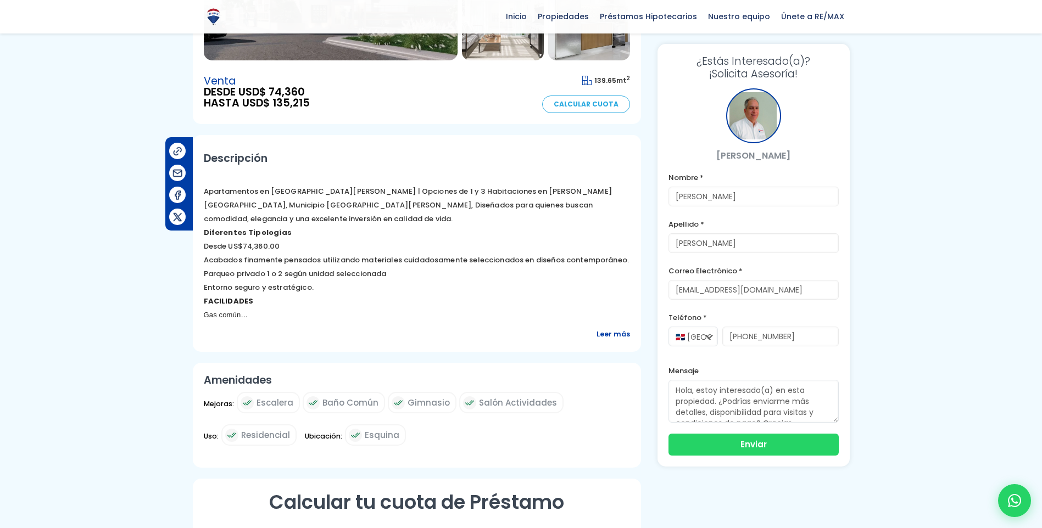
click at [614, 327] on span "Leer más" at bounding box center [614, 334] width 34 height 14
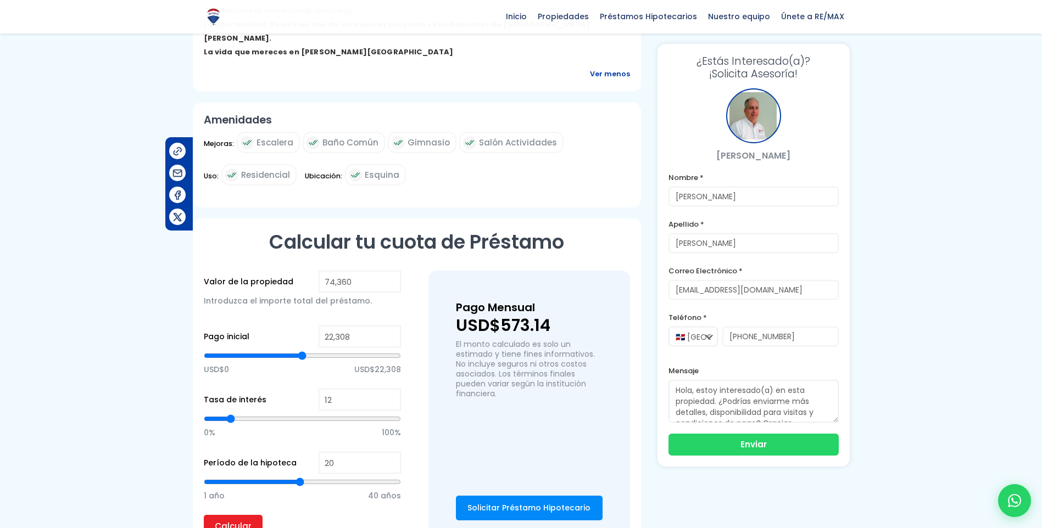
scroll to position [769, 0]
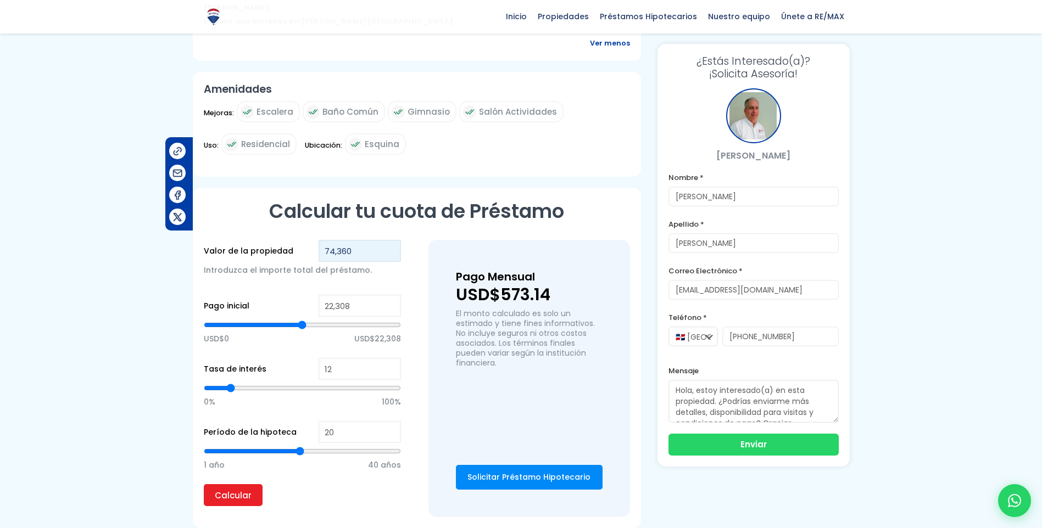
click at [353, 240] on input "74,360" at bounding box center [360, 251] width 82 height 22
type input "7,436"
type input "0"
type input "119,000"
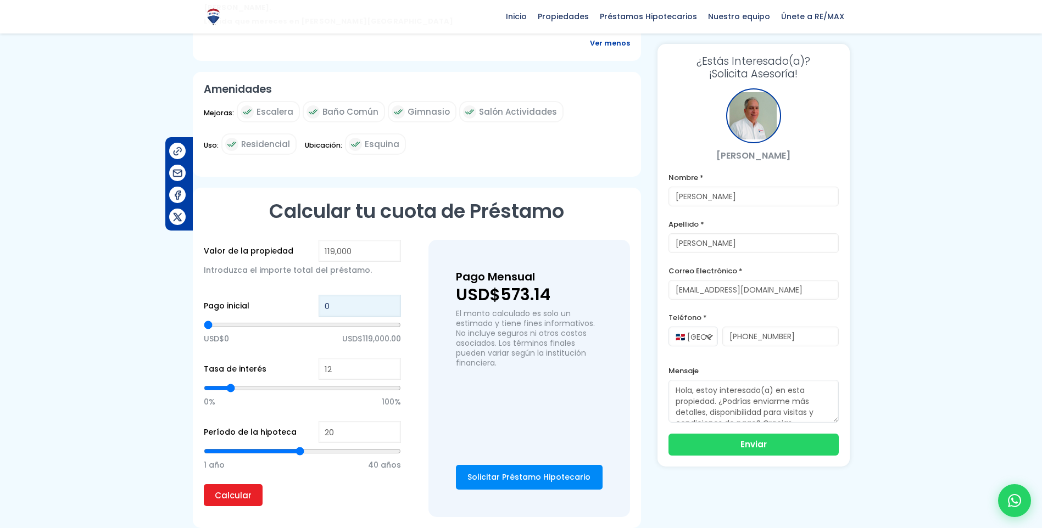
click at [383, 295] on input "0" at bounding box center [360, 306] width 82 height 22
type input "5"
type input "50"
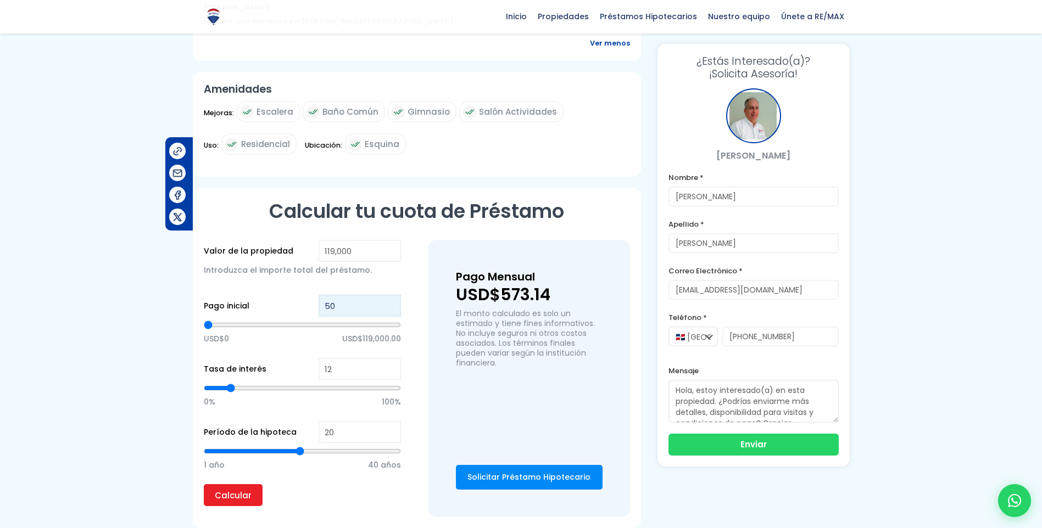
type input "500"
type input "5,000"
type input "5000"
type input "50,000"
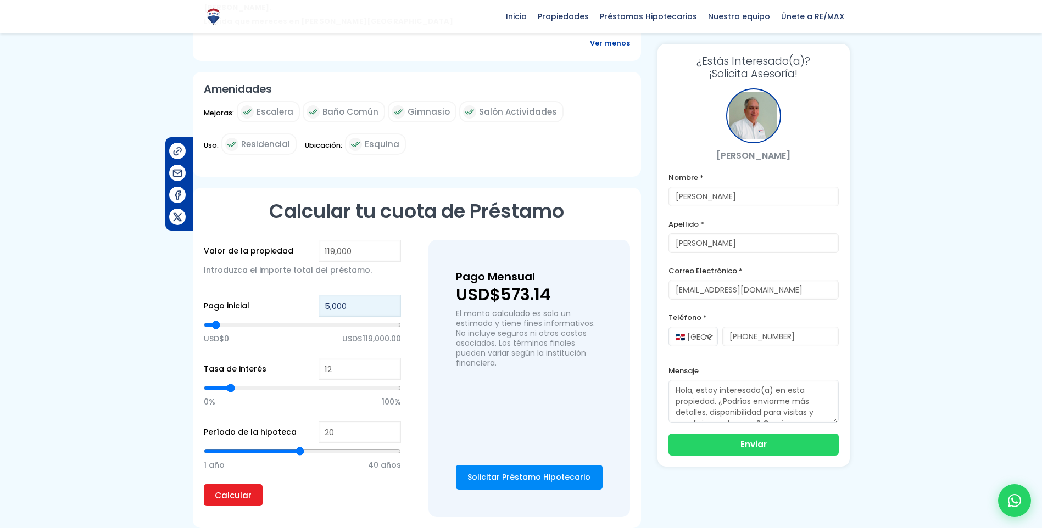
type input "50000"
type input "50,000"
click at [236, 484] on input "Calcular" at bounding box center [233, 495] width 59 height 22
